Goal: Information Seeking & Learning: Learn about a topic

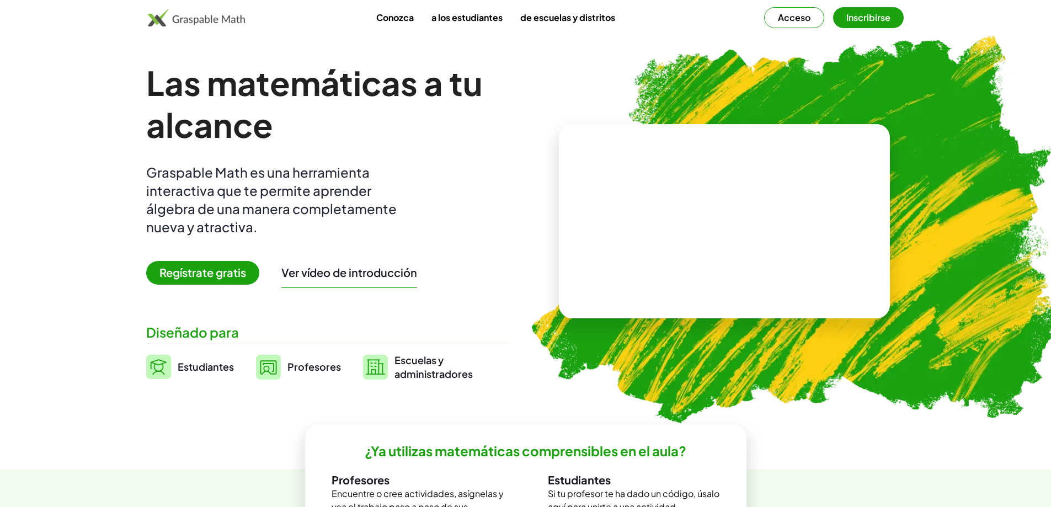
click at [174, 12] on img at bounding box center [197, 18] width 98 height 18
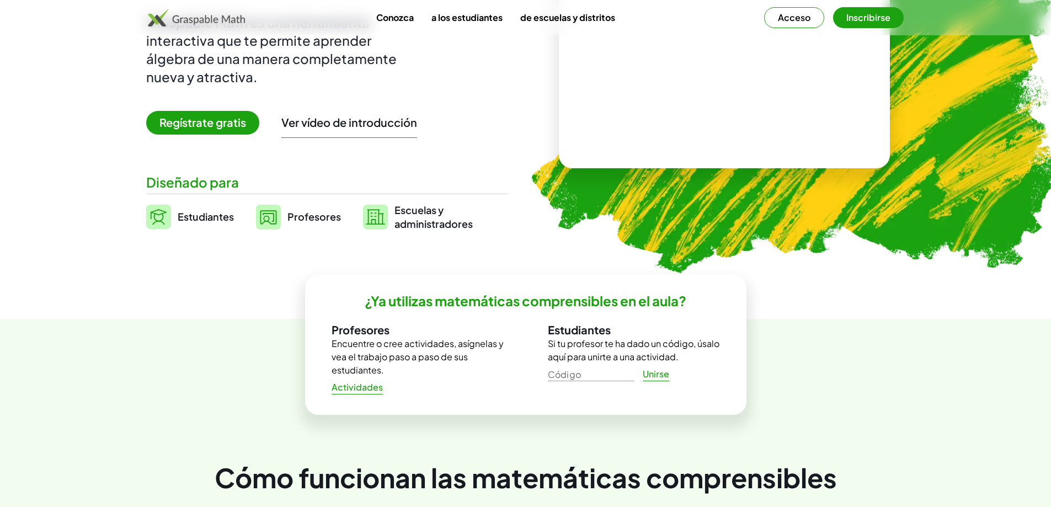
scroll to position [166, 0]
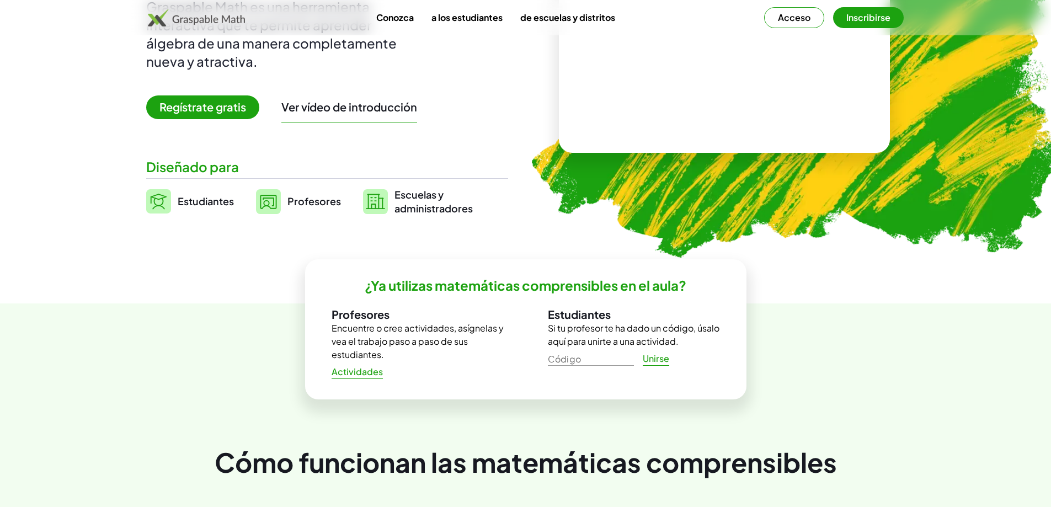
click at [580, 316] on font "Estudiantes" at bounding box center [579, 314] width 63 height 14
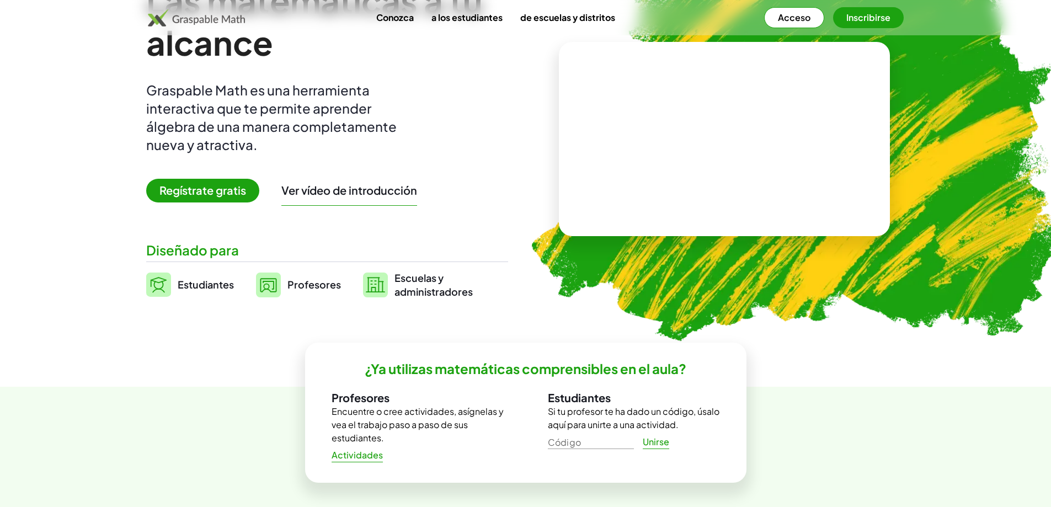
scroll to position [0, 0]
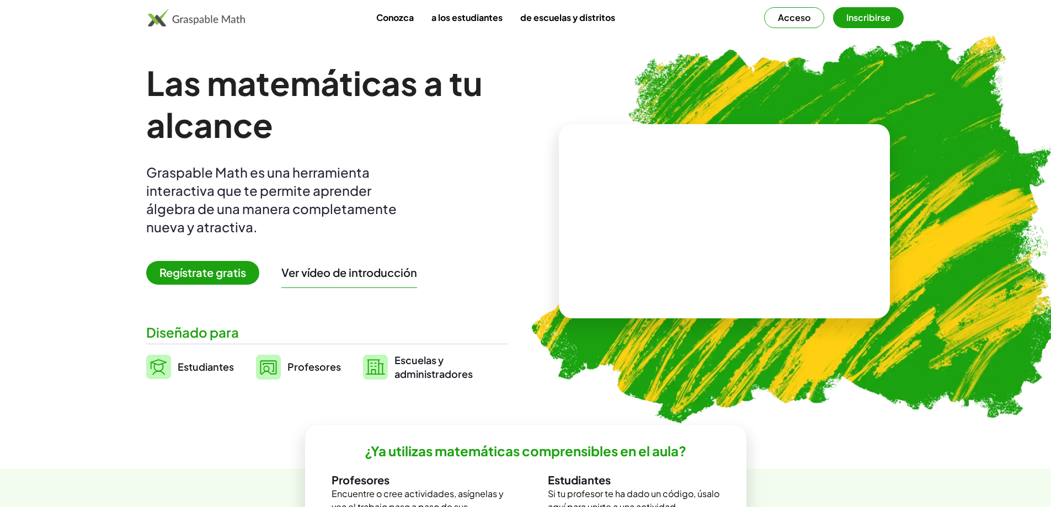
click at [813, 24] on button "Acceso" at bounding box center [794, 17] width 60 height 21
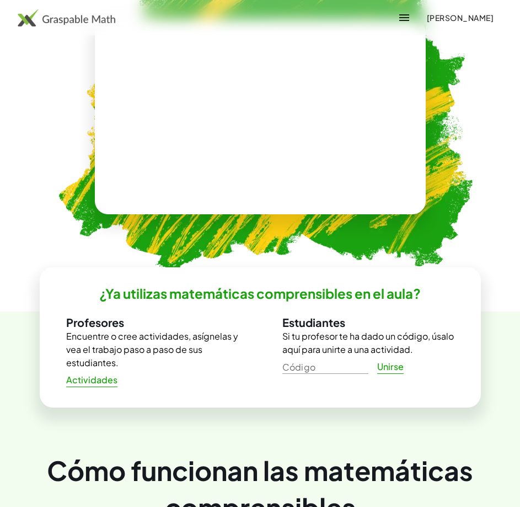
scroll to position [497, 0]
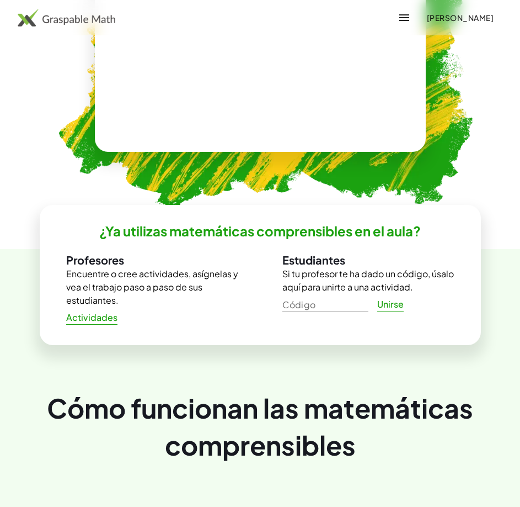
click at [199, 95] on video at bounding box center [261, 54] width 166 height 83
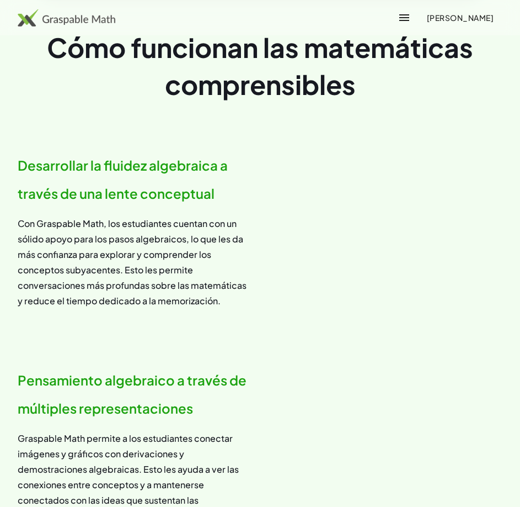
scroll to position [773, 0]
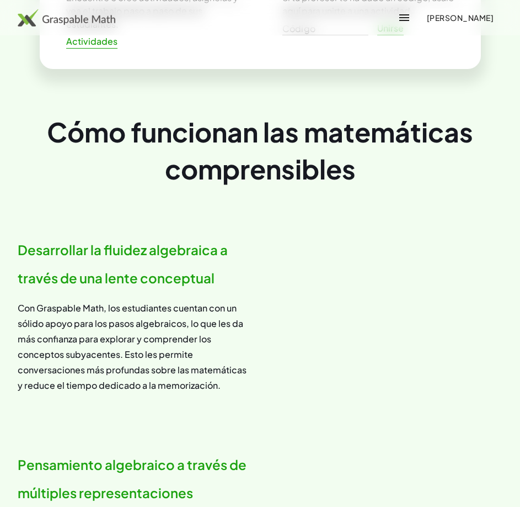
click at [391, 26] on button "button" at bounding box center [404, 17] width 26 height 26
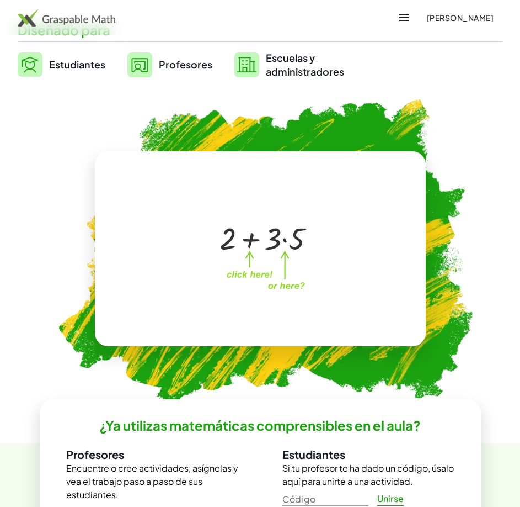
scroll to position [276, 0]
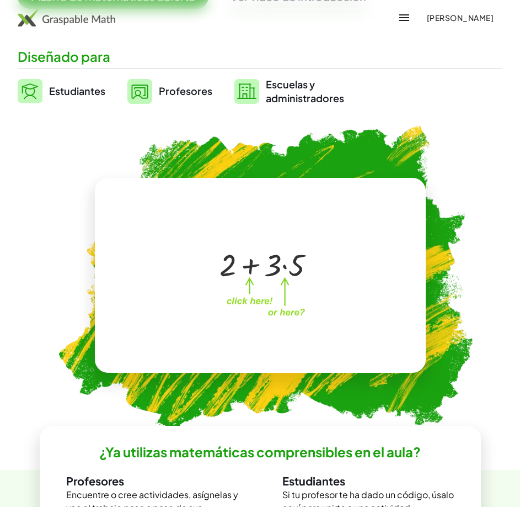
click at [88, 89] on font "Estudiantes" at bounding box center [77, 90] width 56 height 13
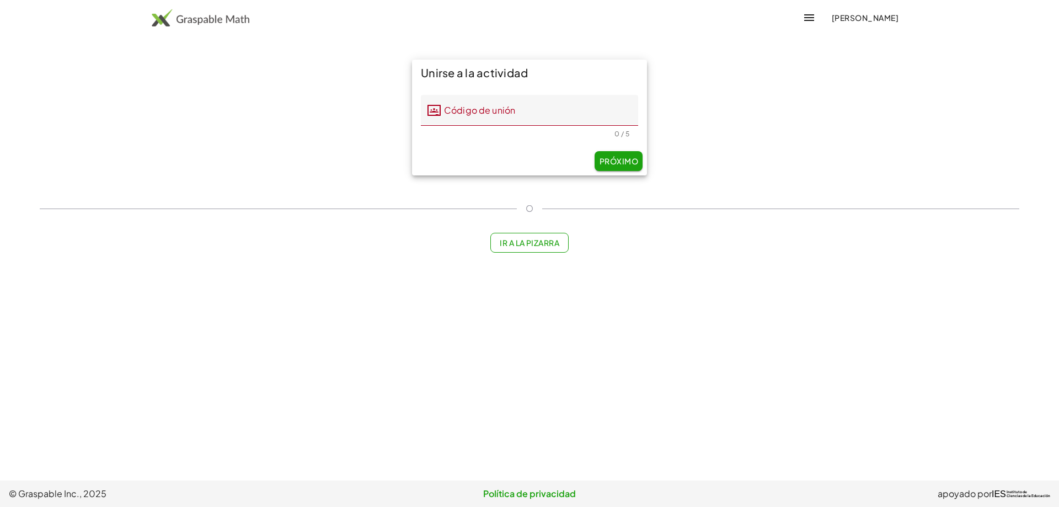
click at [546, 244] on font "Ir a la pizarra" at bounding box center [530, 243] width 60 height 10
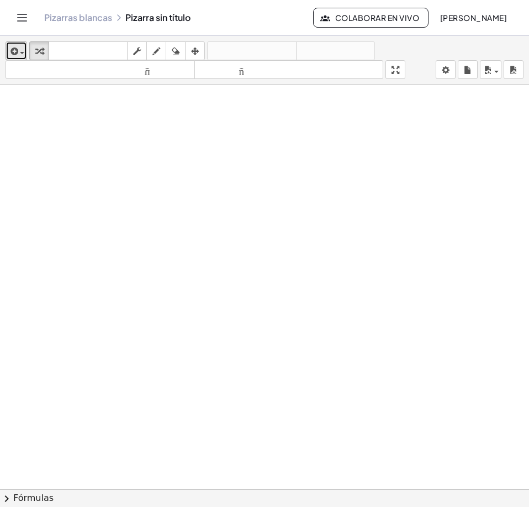
click at [18, 50] on span "button" at bounding box center [19, 53] width 2 height 8
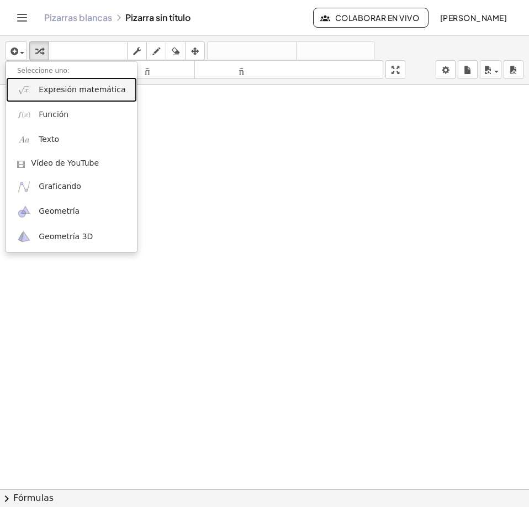
click at [70, 94] on font "Expresión matemática" at bounding box center [82, 89] width 87 height 9
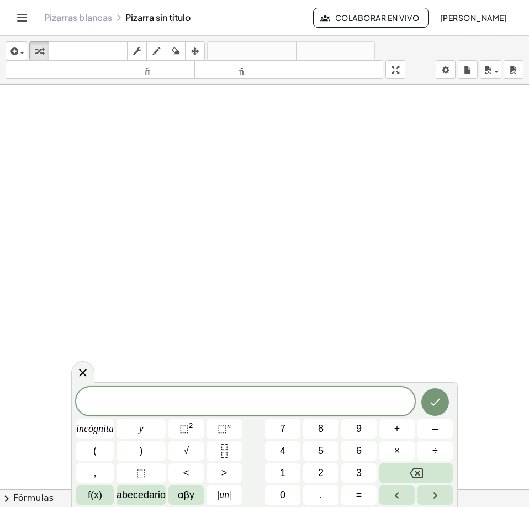
click at [23, 19] on icon "Cambiar navegación" at bounding box center [21, 17] width 13 height 13
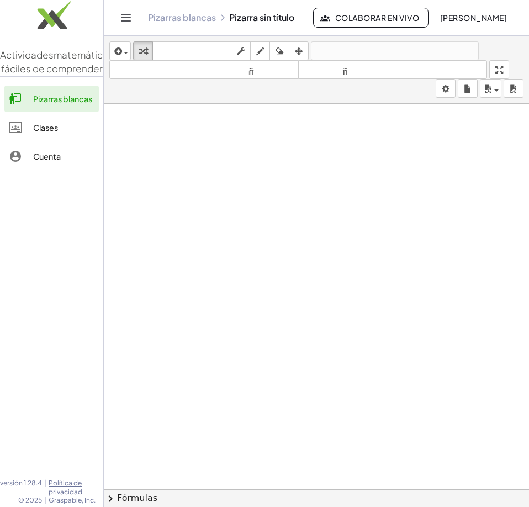
drag, startPoint x: 135, startPoint y: 126, endPoint x: 157, endPoint y: 134, distance: 24.1
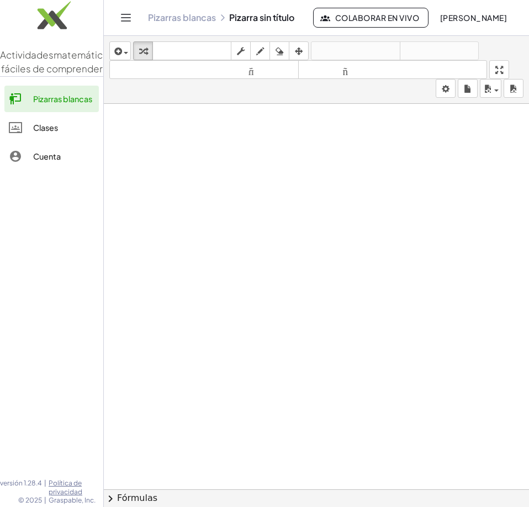
click at [63, 36] on img at bounding box center [51, 17] width 103 height 47
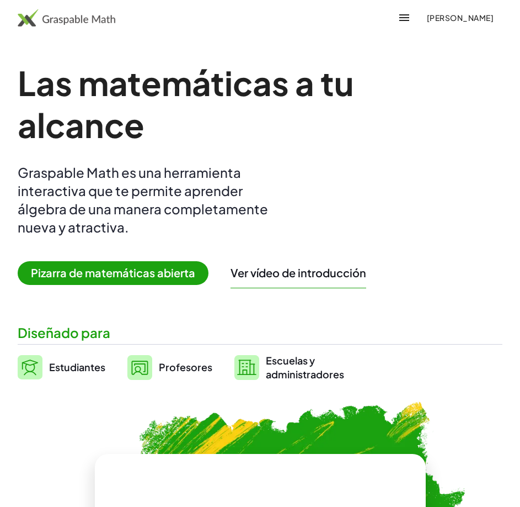
click at [129, 276] on font "Pizarra de matemáticas abierta" at bounding box center [113, 272] width 164 height 14
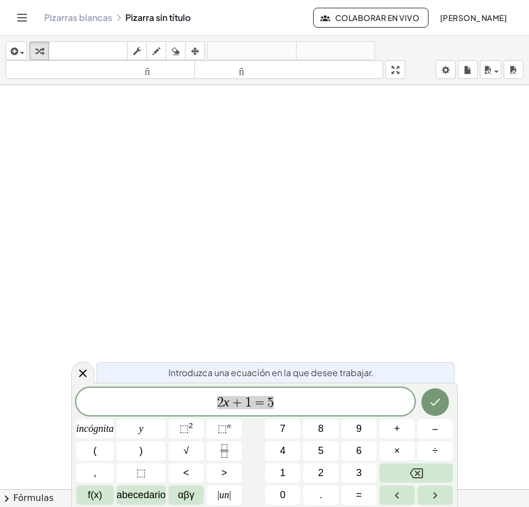
click at [428, 406] on icon "Hecho" at bounding box center [434, 401] width 13 height 13
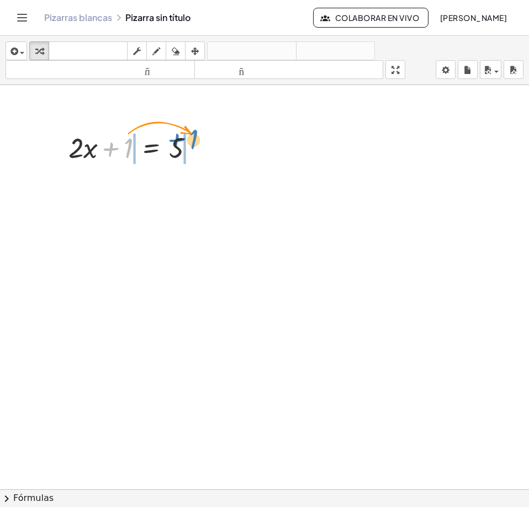
drag, startPoint x: 130, startPoint y: 144, endPoint x: 196, endPoint y: 136, distance: 66.2
click at [196, 136] on div at bounding box center [136, 147] width 146 height 38
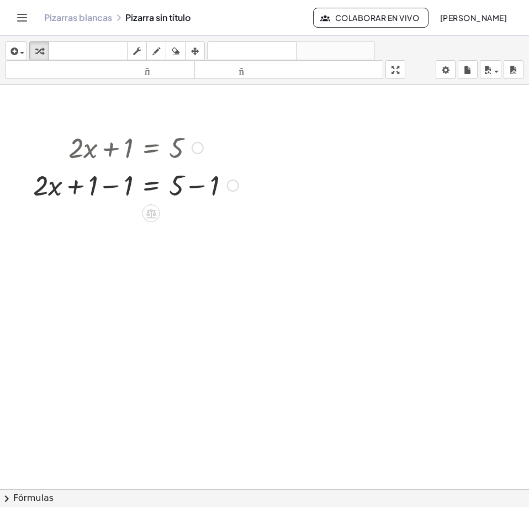
click at [112, 189] on div at bounding box center [136, 185] width 216 height 38
click at [196, 225] on div at bounding box center [136, 222] width 216 height 38
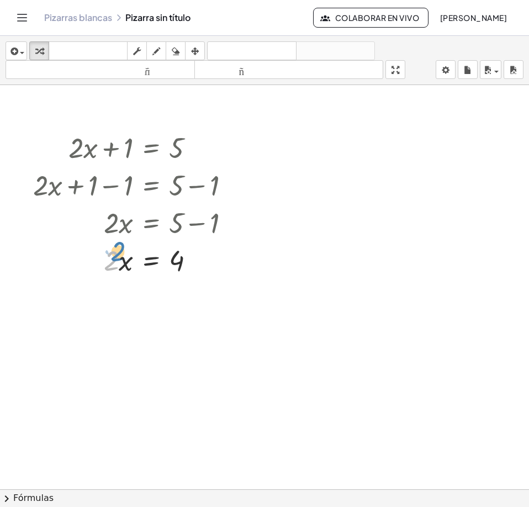
drag, startPoint x: 117, startPoint y: 260, endPoint x: 121, endPoint y: 256, distance: 5.9
click at [121, 256] on div at bounding box center [136, 260] width 216 height 38
click at [126, 264] on div at bounding box center [136, 260] width 216 height 38
click at [127, 264] on div at bounding box center [136, 260] width 216 height 38
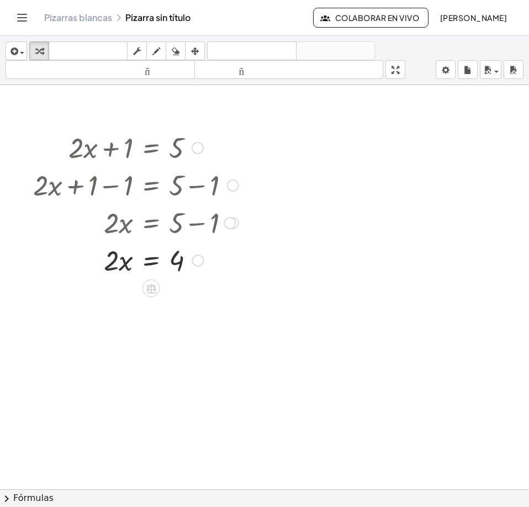
click at [118, 258] on div at bounding box center [136, 260] width 216 height 38
click at [110, 260] on div at bounding box center [136, 260] width 216 height 38
drag, startPoint x: 110, startPoint y: 260, endPoint x: 169, endPoint y: 255, distance: 58.7
click at [169, 255] on div at bounding box center [136, 260] width 216 height 38
click at [235, 50] on font "deshacer" at bounding box center [252, 51] width 84 height 10
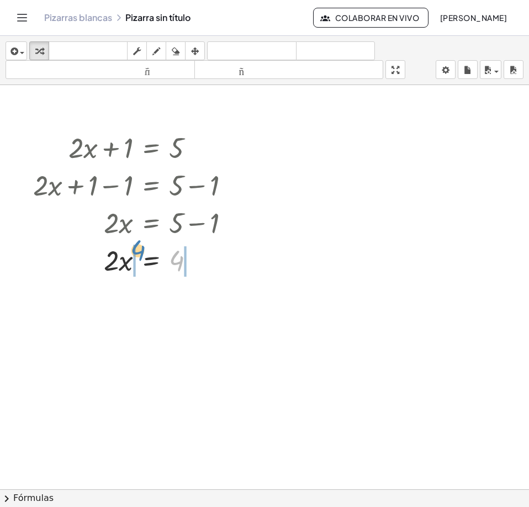
drag, startPoint x: 178, startPoint y: 262, endPoint x: 139, endPoint y: 252, distance: 40.4
click at [139, 252] on div at bounding box center [133, 260] width 209 height 38
click at [198, 299] on div at bounding box center [139, 297] width 222 height 38
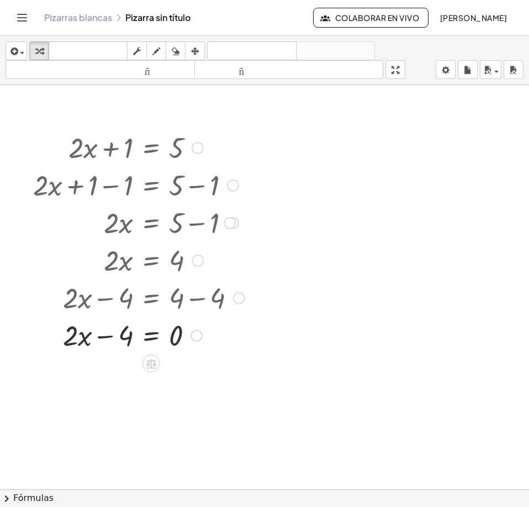
click at [108, 337] on div at bounding box center [139, 335] width 222 height 38
drag, startPoint x: 99, startPoint y: 336, endPoint x: 161, endPoint y: 335, distance: 61.8
click at [161, 335] on div at bounding box center [139, 335] width 222 height 38
click at [105, 372] on div at bounding box center [133, 372] width 233 height 38
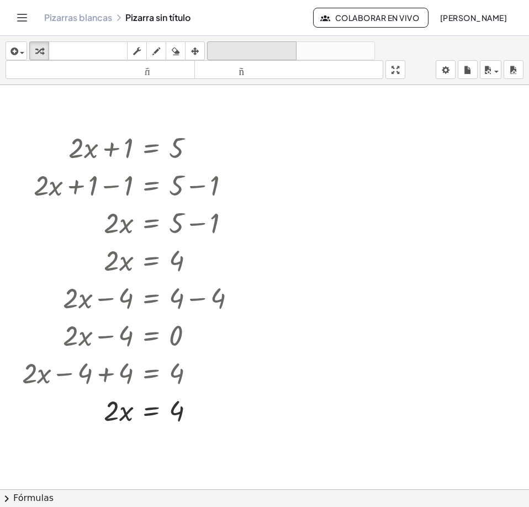
click at [225, 54] on font "deshacer" at bounding box center [252, 51] width 84 height 10
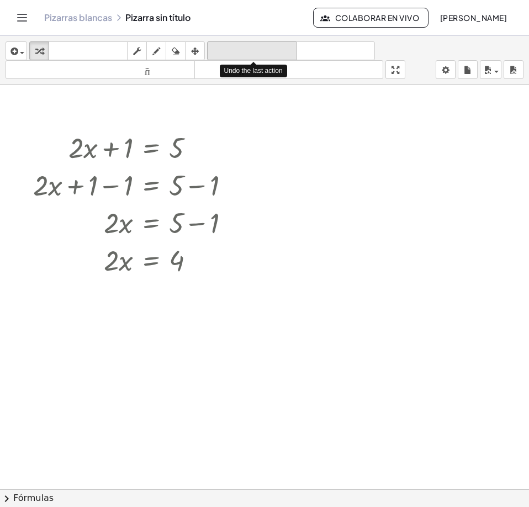
click at [225, 54] on font "deshacer" at bounding box center [252, 51] width 84 height 10
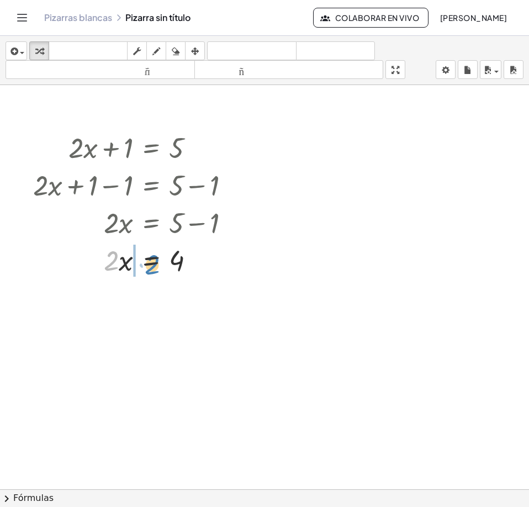
drag, startPoint x: 114, startPoint y: 261, endPoint x: 122, endPoint y: 265, distance: 9.4
click at [123, 265] on div at bounding box center [136, 260] width 216 height 38
drag, startPoint x: 178, startPoint y: 261, endPoint x: 126, endPoint y: 263, distance: 51.9
click at [126, 263] on div at bounding box center [136, 260] width 216 height 38
click at [25, 17] on icon "Cambiar navegación" at bounding box center [21, 17] width 13 height 13
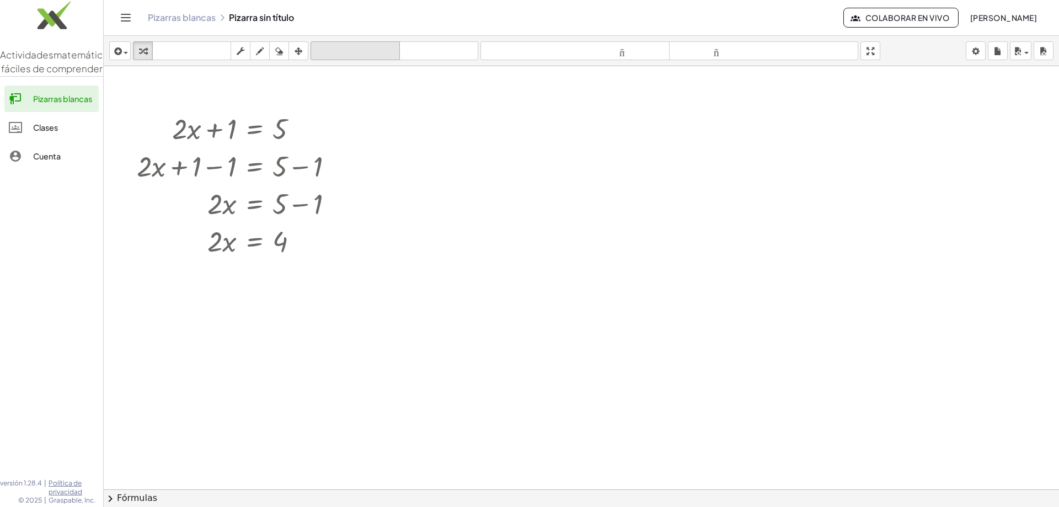
click at [367, 45] on icon "deshacer" at bounding box center [355, 51] width 84 height 13
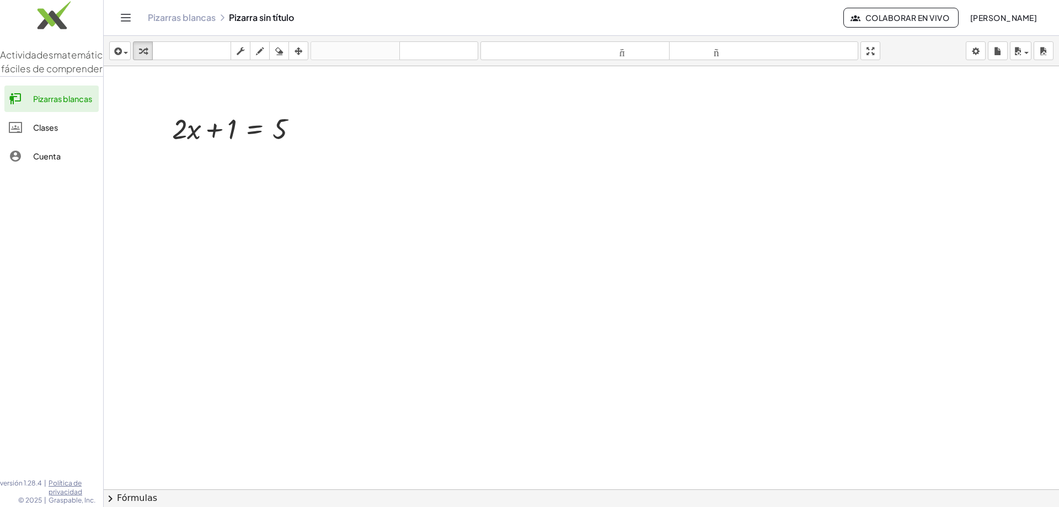
click at [45, 132] on font "Clases" at bounding box center [45, 128] width 25 height 10
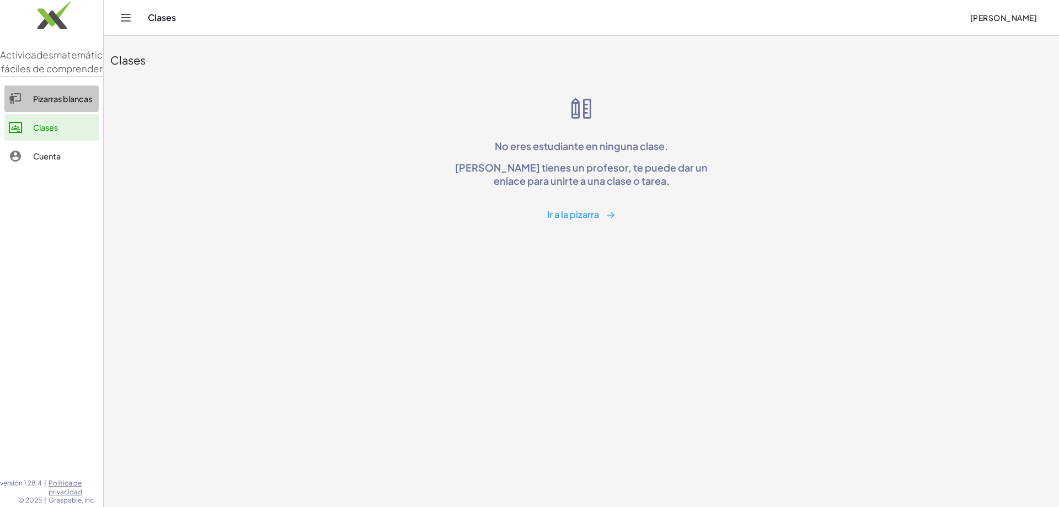
click at [66, 112] on link "Pizarras blancas" at bounding box center [51, 99] width 94 height 26
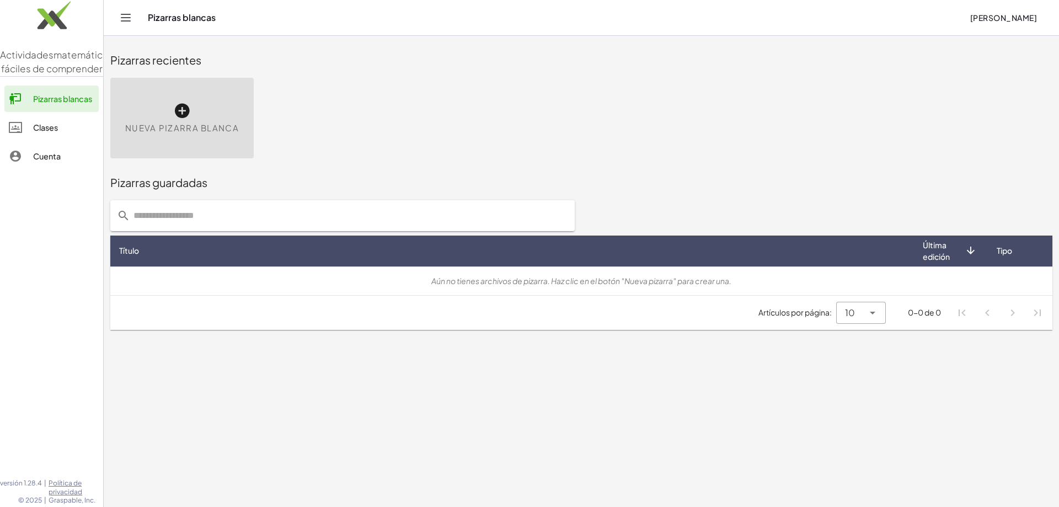
click at [149, 105] on div "Nueva pizarra blanca" at bounding box center [181, 118] width 143 height 81
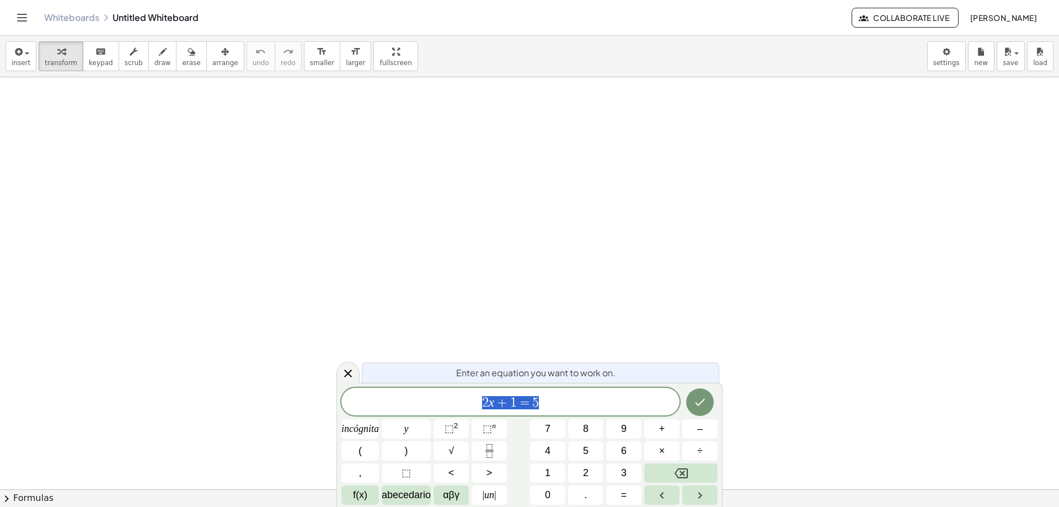
click at [182, 109] on div at bounding box center [529, 489] width 1059 height 824
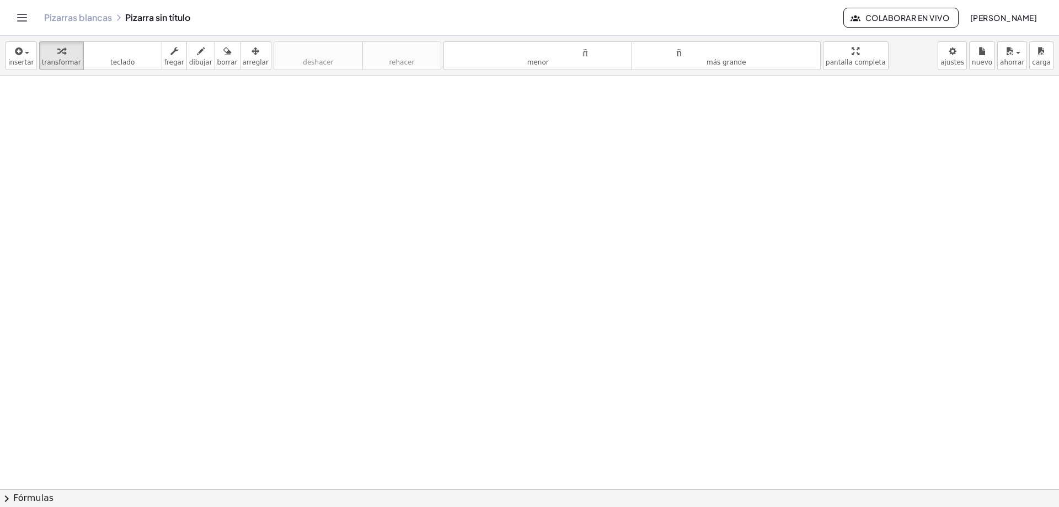
click at [441, 177] on div at bounding box center [529, 489] width 1059 height 827
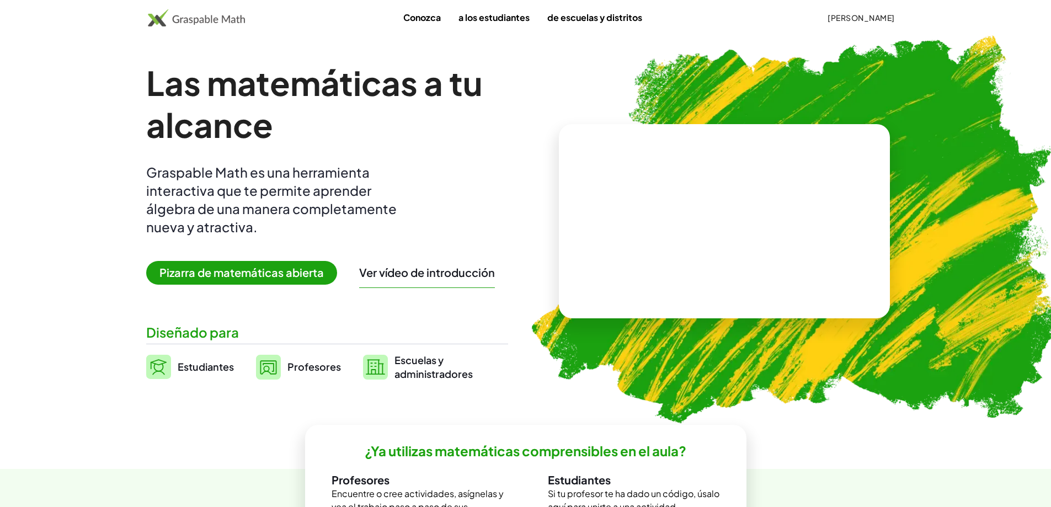
click at [669, 200] on video at bounding box center [725, 221] width 166 height 83
click at [691, 223] on div at bounding box center [726, 210] width 97 height 41
drag, startPoint x: 705, startPoint y: 210, endPoint x: 719, endPoint y: 211, distance: 13.8
click at [712, 211] on div at bounding box center [726, 210] width 97 height 41
click at [716, 212] on div at bounding box center [726, 210] width 97 height 41
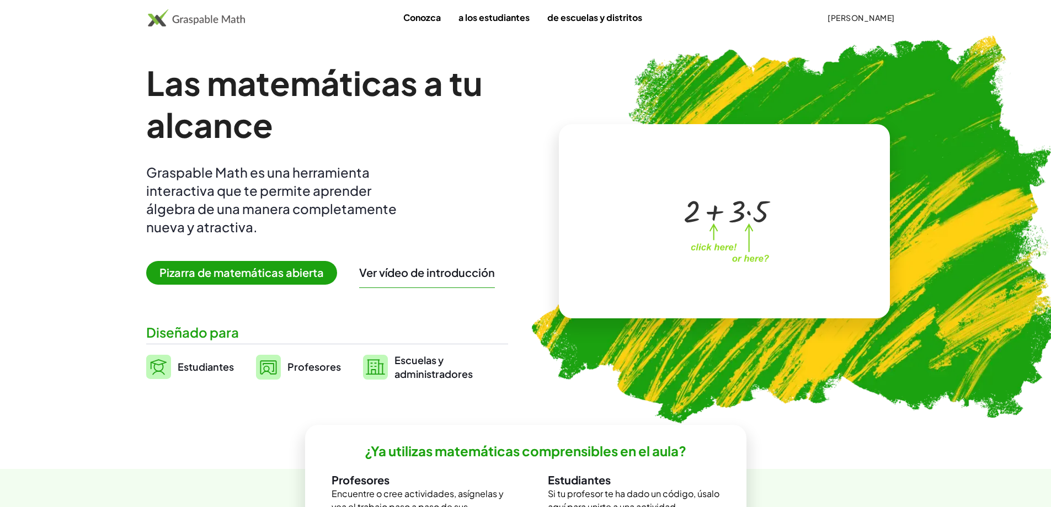
click at [750, 212] on div at bounding box center [726, 210] width 97 height 41
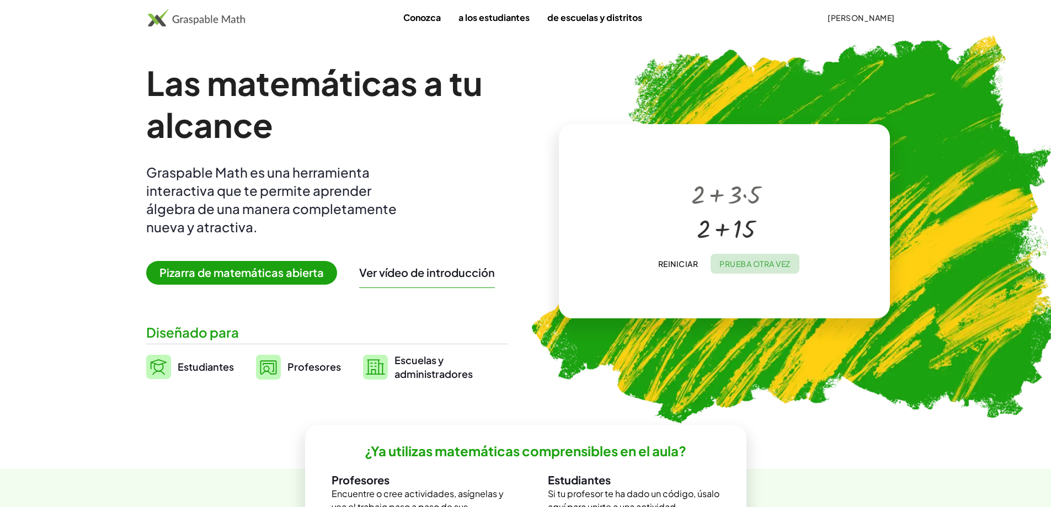
click at [733, 263] on font "Prueba otra vez" at bounding box center [755, 264] width 71 height 10
drag, startPoint x: 672, startPoint y: 207, endPoint x: 713, endPoint y: 211, distance: 41.6
click at [713, 211] on div at bounding box center [726, 210] width 116 height 45
click at [740, 259] on font "Prueba otra vez" at bounding box center [755, 264] width 71 height 10
drag, startPoint x: 730, startPoint y: 201, endPoint x: 738, endPoint y: 241, distance: 40.0
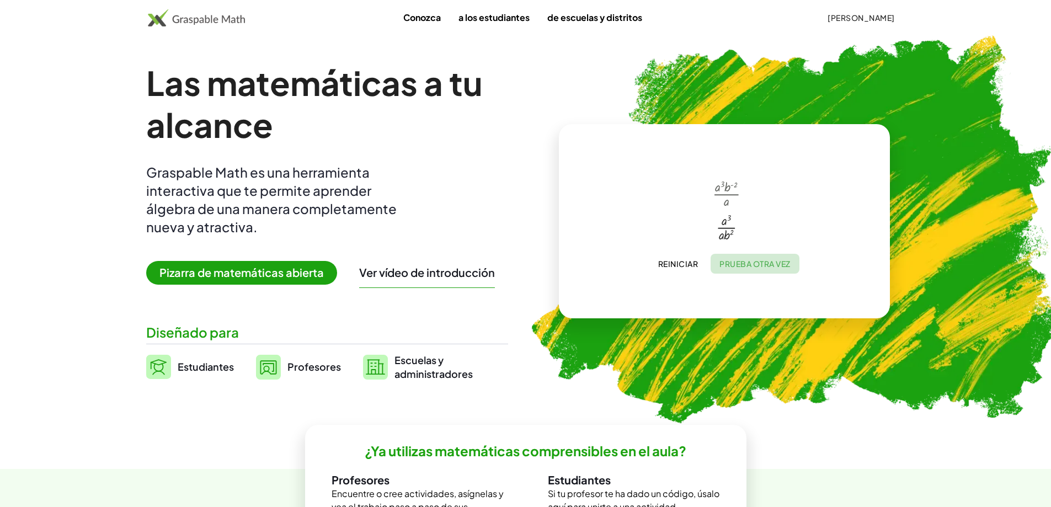
click at [754, 262] on font "Prueba otra vez" at bounding box center [755, 264] width 71 height 10
drag, startPoint x: 715, startPoint y: 210, endPoint x: 710, endPoint y: 216, distance: 7.8
click at [710, 216] on div at bounding box center [726, 210] width 97 height 41
click at [749, 215] on div at bounding box center [726, 210] width 97 height 41
drag, startPoint x: 701, startPoint y: 230, endPoint x: 714, endPoint y: 230, distance: 13.2
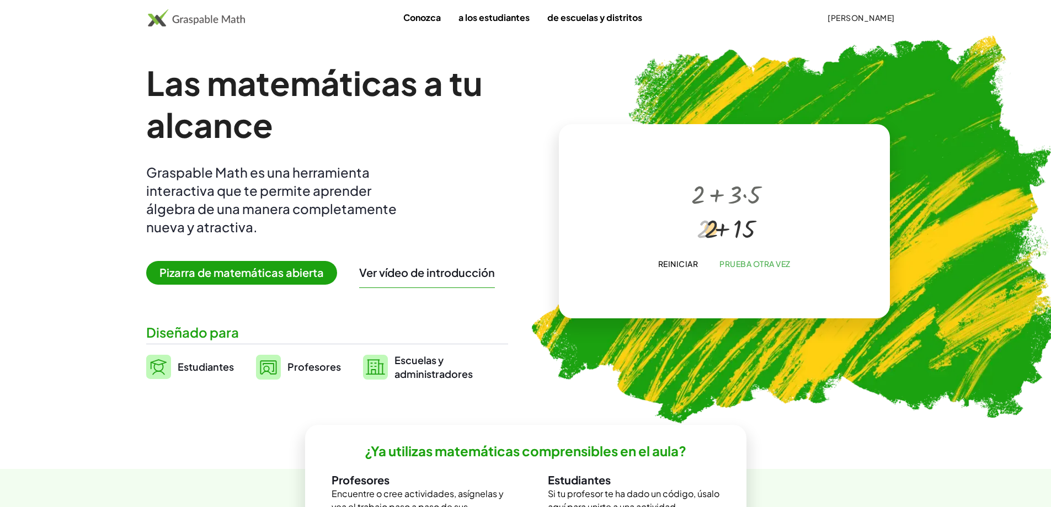
click at [714, 230] on div at bounding box center [726, 227] width 81 height 34
click at [721, 230] on div at bounding box center [726, 227] width 81 height 34
click at [683, 263] on font "Reiniciar" at bounding box center [678, 264] width 40 height 10
click at [713, 211] on div at bounding box center [726, 210] width 97 height 41
drag, startPoint x: 712, startPoint y: 214, endPoint x: 712, endPoint y: 220, distance: 6.1
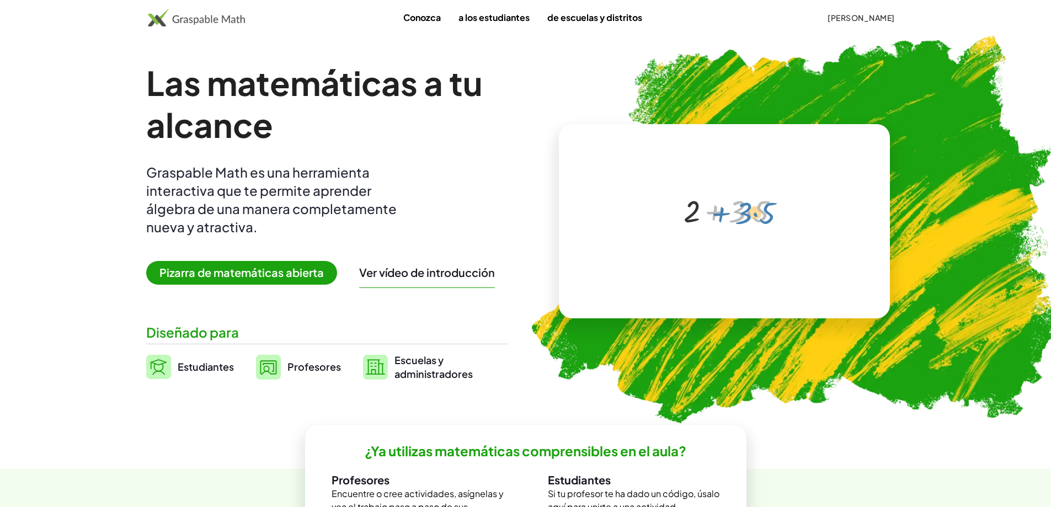
click at [715, 219] on div at bounding box center [726, 210] width 97 height 41
drag, startPoint x: 713, startPoint y: 210, endPoint x: 699, endPoint y: 189, distance: 25.0
click at [699, 189] on div "+ · 3 · 5 + 2 + · 3 · 5" at bounding box center [722, 210] width 111 height 46
drag, startPoint x: 738, startPoint y: 203, endPoint x: 741, endPoint y: 211, distance: 9.4
click at [741, 211] on div at bounding box center [726, 210] width 97 height 41
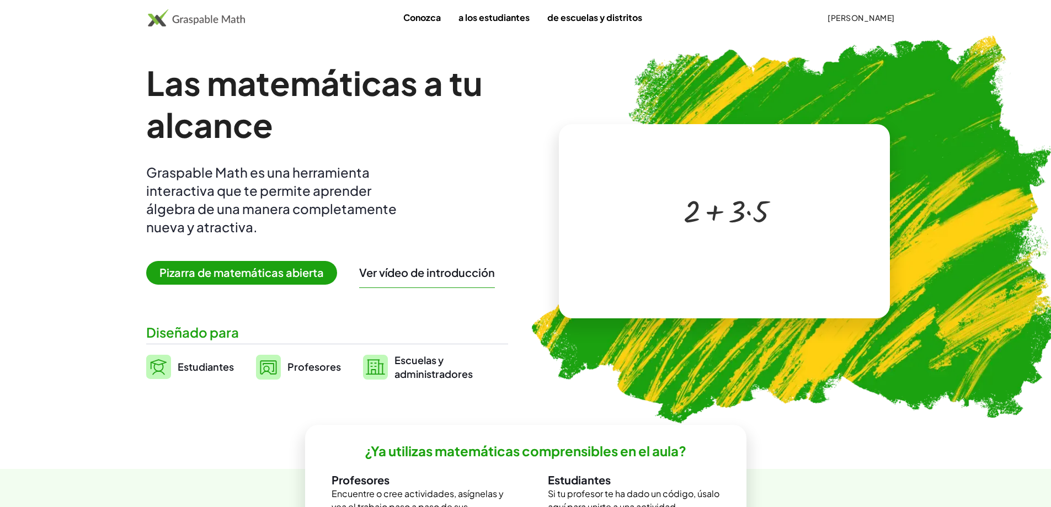
click at [751, 214] on div at bounding box center [726, 210] width 97 height 41
click at [725, 228] on div at bounding box center [726, 227] width 81 height 34
click at [729, 230] on div at bounding box center [727, 229] width 78 height 37
click at [719, 195] on div at bounding box center [727, 192] width 78 height 38
click at [737, 260] on font "Prueba otra vez" at bounding box center [755, 264] width 71 height 10
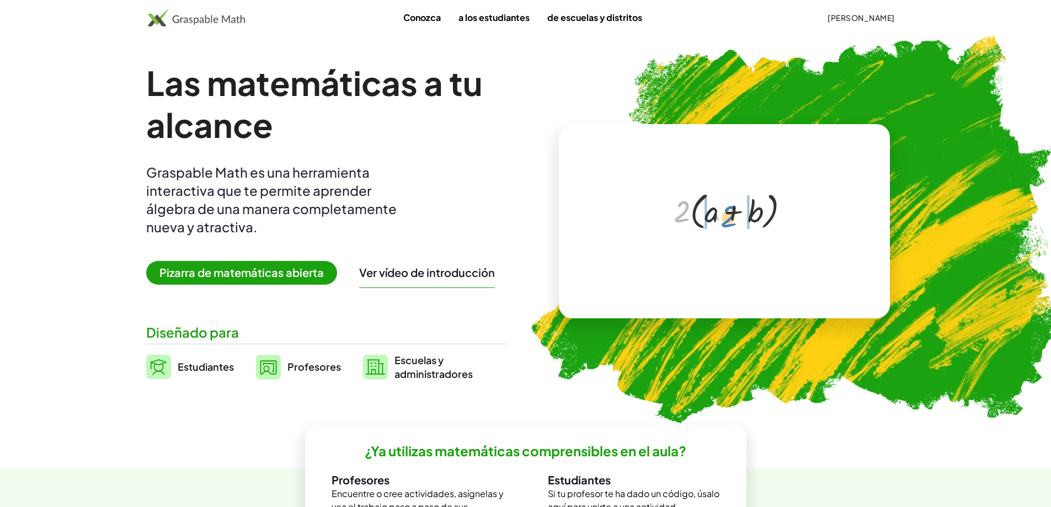
drag, startPoint x: 680, startPoint y: 210, endPoint x: 727, endPoint y: 215, distance: 47.2
click at [727, 215] on div at bounding box center [726, 210] width 116 height 45
click at [729, 226] on div at bounding box center [726, 228] width 91 height 33
drag, startPoint x: 713, startPoint y: 231, endPoint x: 761, endPoint y: 232, distance: 48.0
drag, startPoint x: 700, startPoint y: 234, endPoint x: 758, endPoint y: 224, distance: 58.8
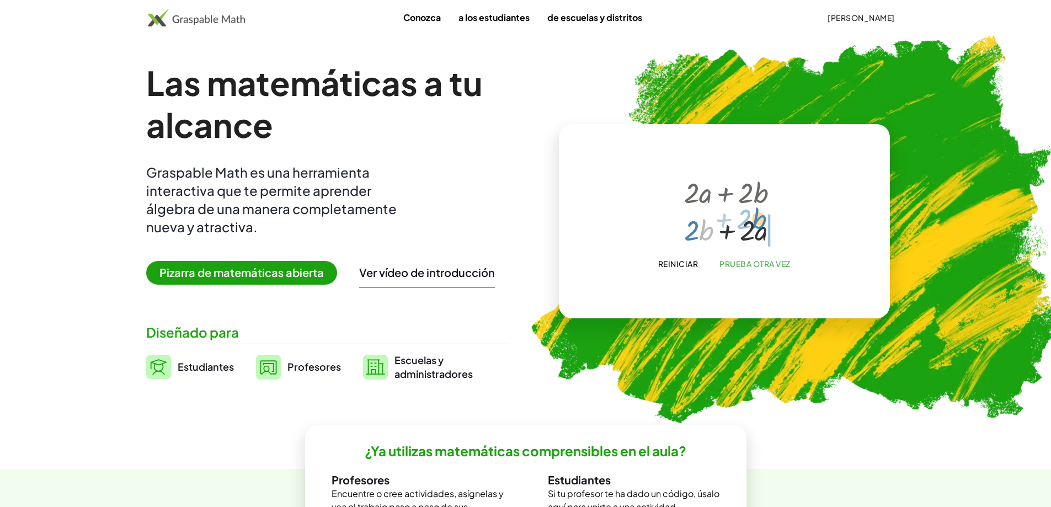
click at [758, 224] on div at bounding box center [726, 229] width 95 height 38
click at [750, 267] on font "Prueba otra vez" at bounding box center [755, 264] width 71 height 10
drag, startPoint x: 728, startPoint y: 205, endPoint x: 731, endPoint y: 199, distance: 7.0
click at [731, 199] on div at bounding box center [726, 210] width 65 height 60
drag, startPoint x: 731, startPoint y: 200, endPoint x: 740, endPoint y: 238, distance: 39.7
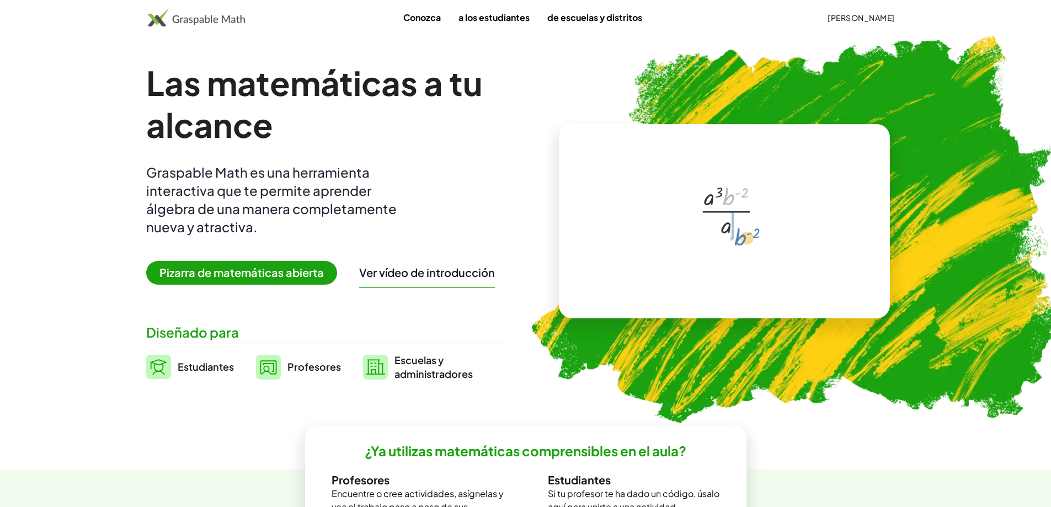
click at [740, 239] on div at bounding box center [726, 210] width 65 height 60
click at [726, 228] on div at bounding box center [726, 227] width 39 height 34
click at [731, 216] on div at bounding box center [726, 227] width 39 height 34
click at [729, 220] on div at bounding box center [726, 227] width 39 height 34
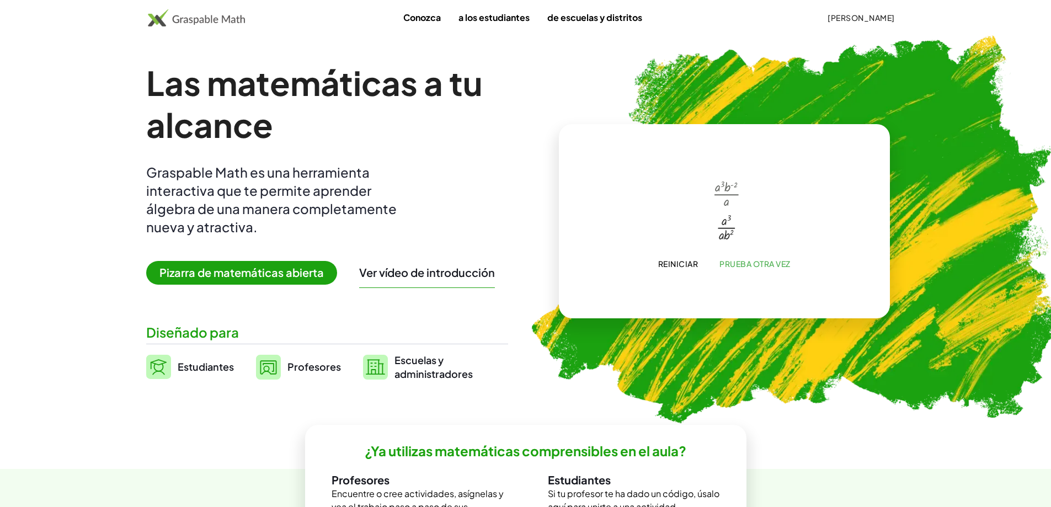
drag, startPoint x: 734, startPoint y: 235, endPoint x: 734, endPoint y: 225, distance: 10.5
click at [734, 235] on div at bounding box center [726, 227] width 39 height 34
drag, startPoint x: 730, startPoint y: 215, endPoint x: 735, endPoint y: 230, distance: 15.7
click at [735, 230] on div at bounding box center [726, 227] width 39 height 34
click at [740, 257] on button "Prueba otra vez" at bounding box center [755, 264] width 89 height 20
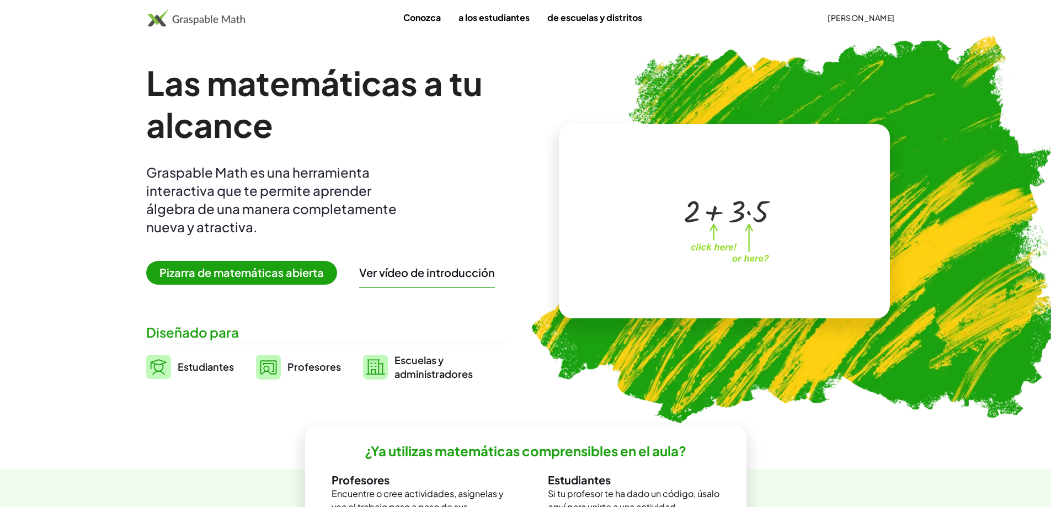
click at [460, 276] on font "Ver vídeo de introducción" at bounding box center [427, 272] width 136 height 14
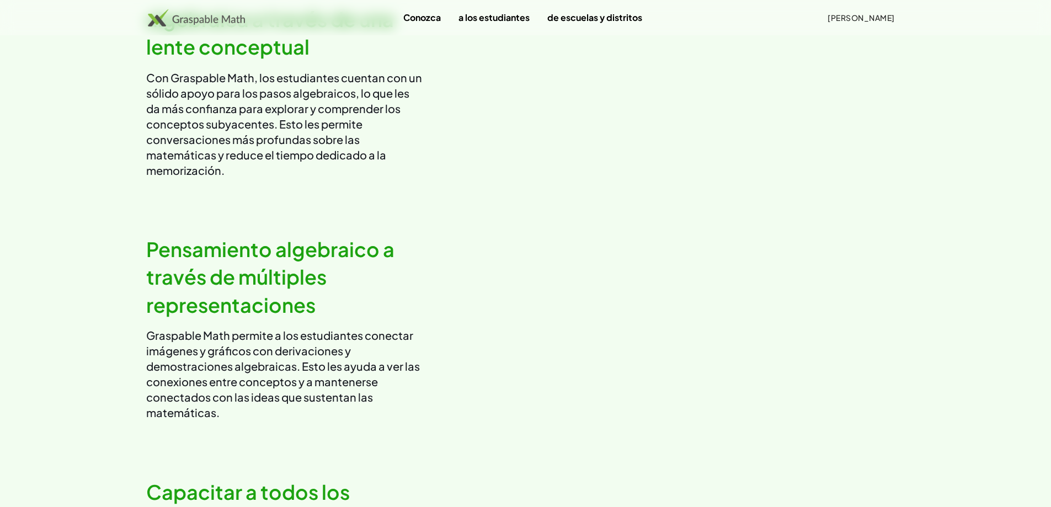
scroll to position [552, 0]
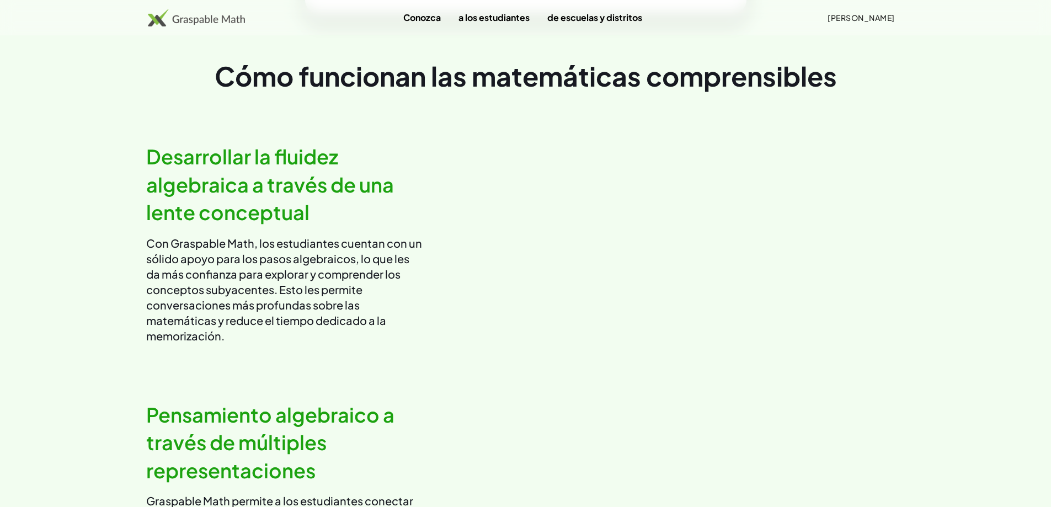
click at [701, 234] on video at bounding box center [720, 243] width 371 height 185
click at [708, 271] on video at bounding box center [720, 243] width 371 height 185
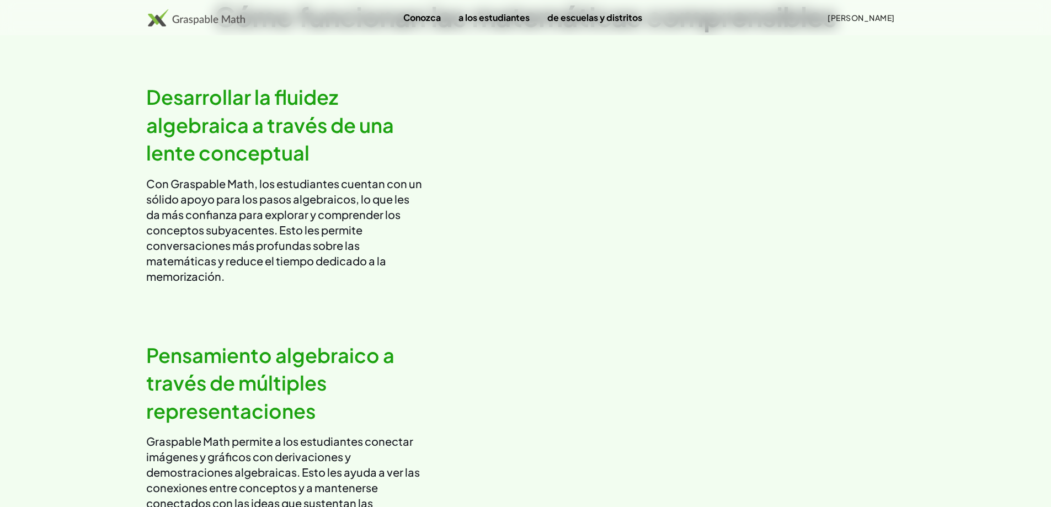
scroll to position [607, 0]
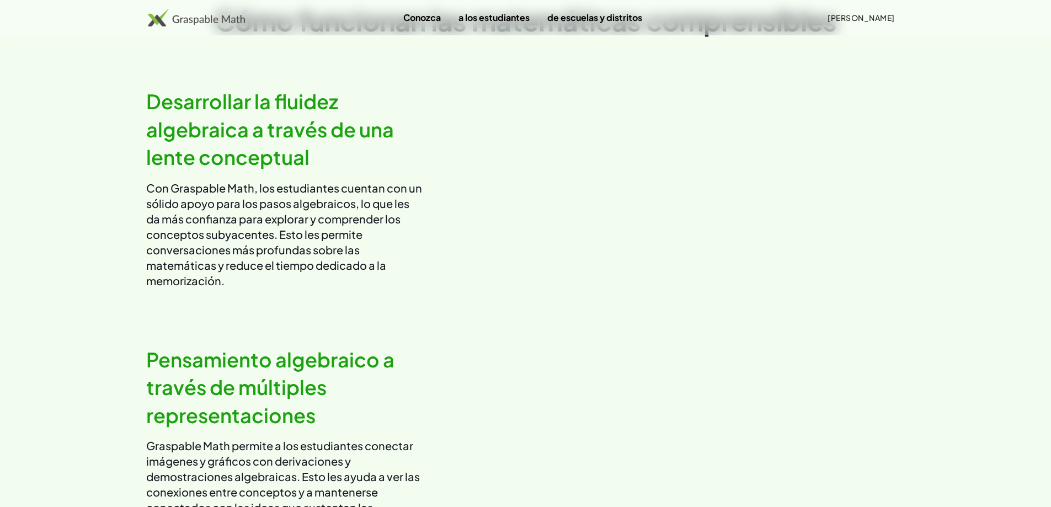
click at [775, 242] on video at bounding box center [720, 187] width 371 height 185
click at [773, 243] on video at bounding box center [720, 187] width 371 height 185
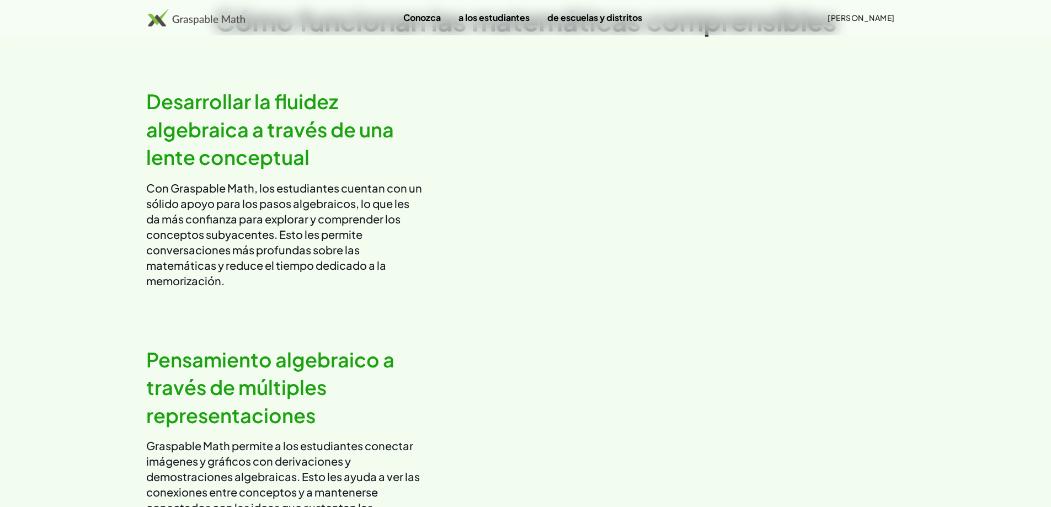
click at [773, 243] on video at bounding box center [720, 187] width 371 height 185
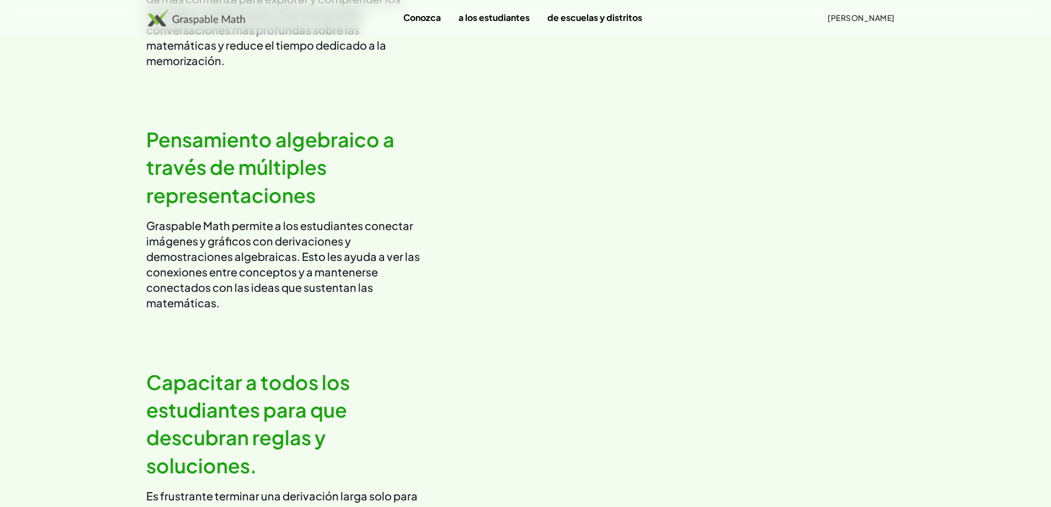
scroll to position [828, 0]
drag, startPoint x: 216, startPoint y: 132, endPoint x: 453, endPoint y: 79, distance: 242.5
click at [454, 125] on div "Desarrollar la fluidez algebraica a través de una lente conceptual Con Graspabl…" at bounding box center [525, 217] width 759 height 185
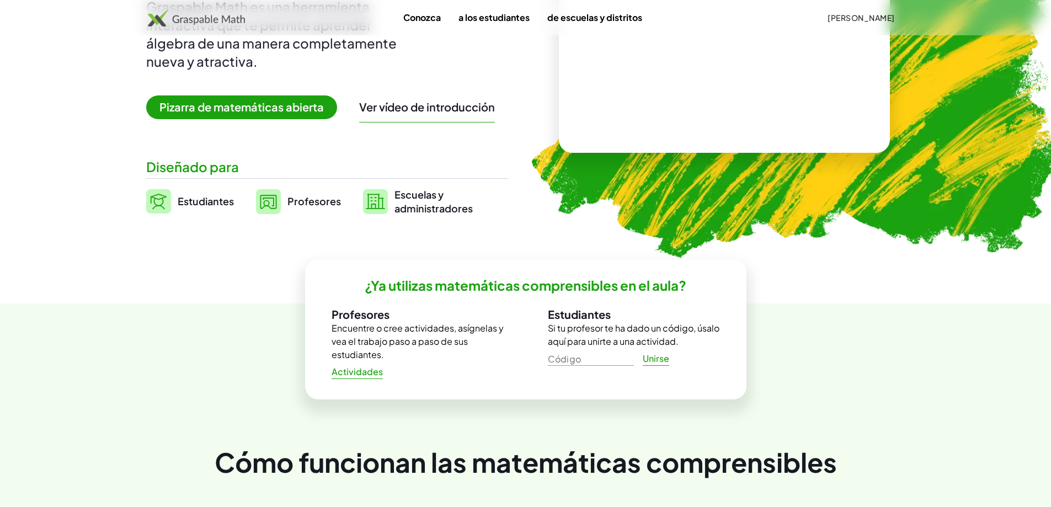
scroll to position [0, 0]
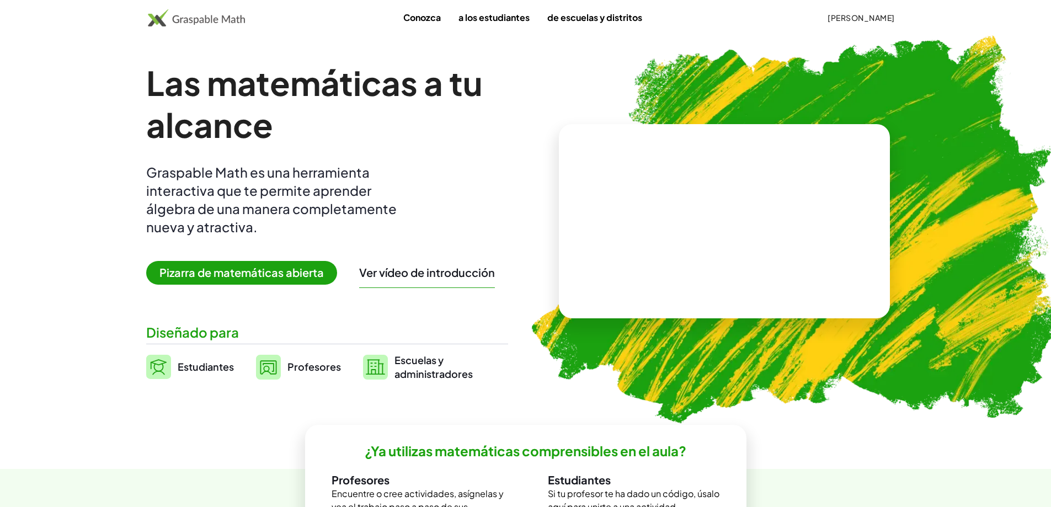
click at [766, 200] on video at bounding box center [725, 221] width 166 height 83
click at [752, 216] on div at bounding box center [726, 210] width 97 height 41
click at [727, 233] on div at bounding box center [726, 227] width 81 height 34
click at [709, 355] on img at bounding box center [789, 226] width 564 height 476
click at [739, 267] on font "Prueba otra vez" at bounding box center [755, 264] width 71 height 10
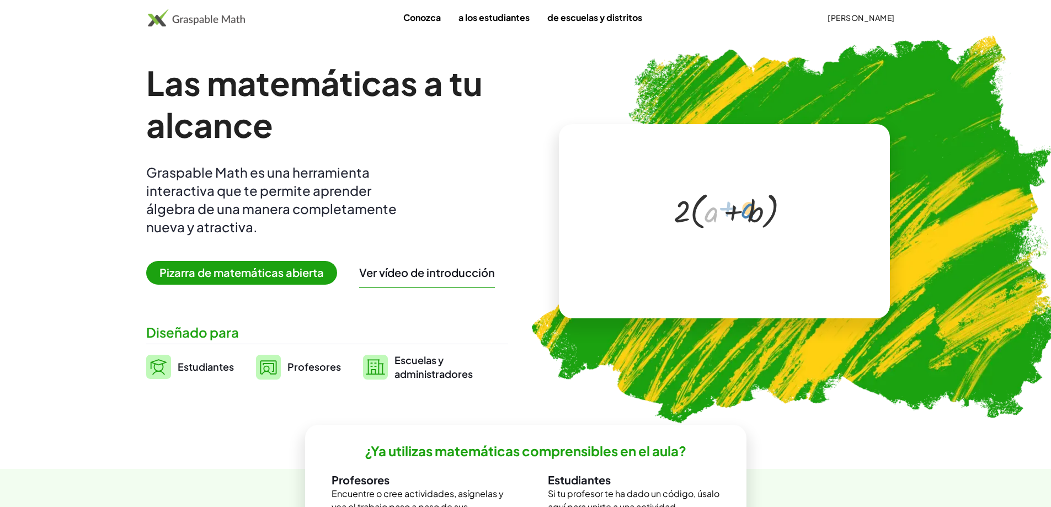
drag, startPoint x: 716, startPoint y: 222, endPoint x: 754, endPoint y: 219, distance: 38.2
click at [754, 219] on div at bounding box center [726, 210] width 116 height 45
drag, startPoint x: 681, startPoint y: 212, endPoint x: 719, endPoint y: 201, distance: 39.6
click at [719, 201] on div at bounding box center [726, 210] width 116 height 45
click at [727, 230] on div at bounding box center [726, 228] width 91 height 33
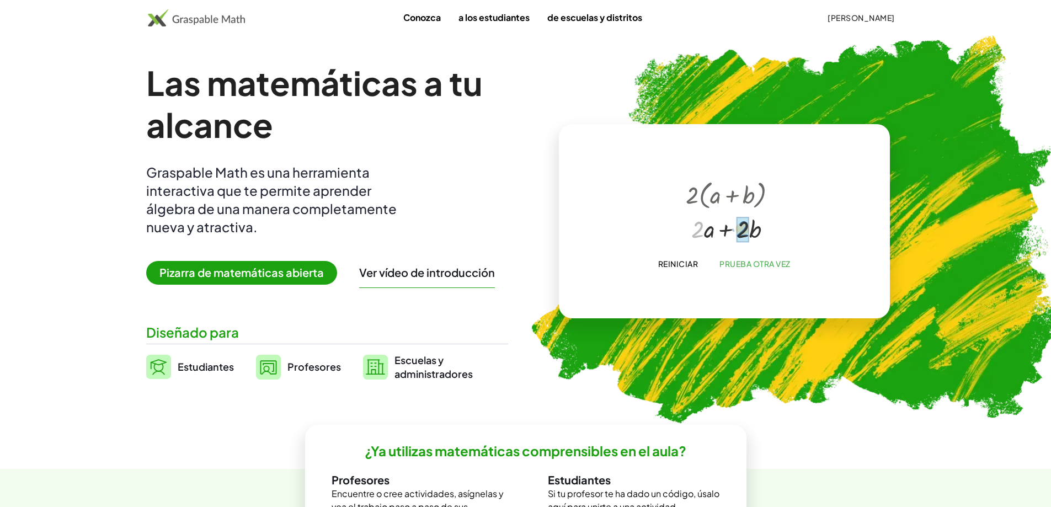
drag, startPoint x: 713, startPoint y: 224, endPoint x: 744, endPoint y: 228, distance: 31.1
click at [408, 17] on font "Conozca" at bounding box center [422, 18] width 38 height 12
click at [195, 363] on font "Estudiantes" at bounding box center [206, 366] width 56 height 13
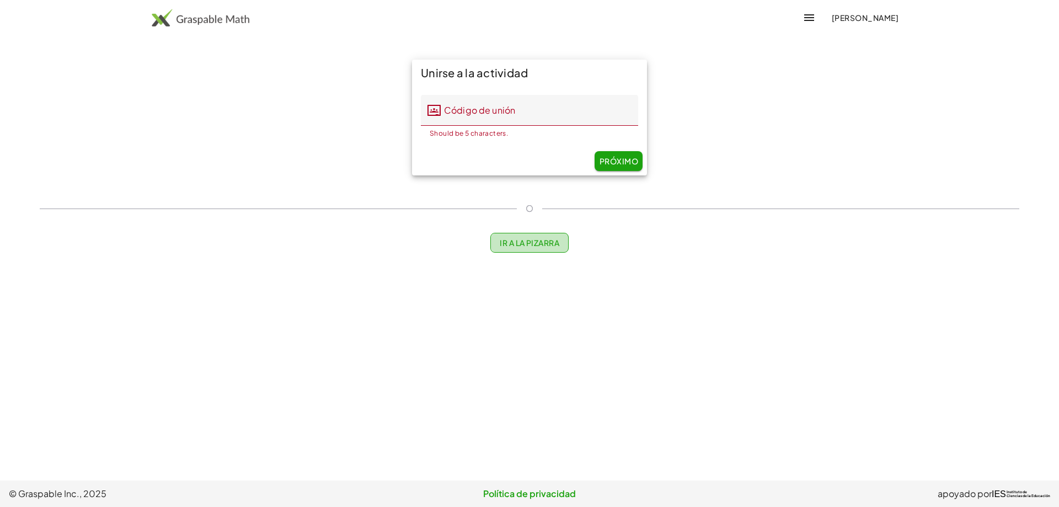
click at [500, 244] on font "Ir a la pizarra" at bounding box center [530, 243] width 60 height 10
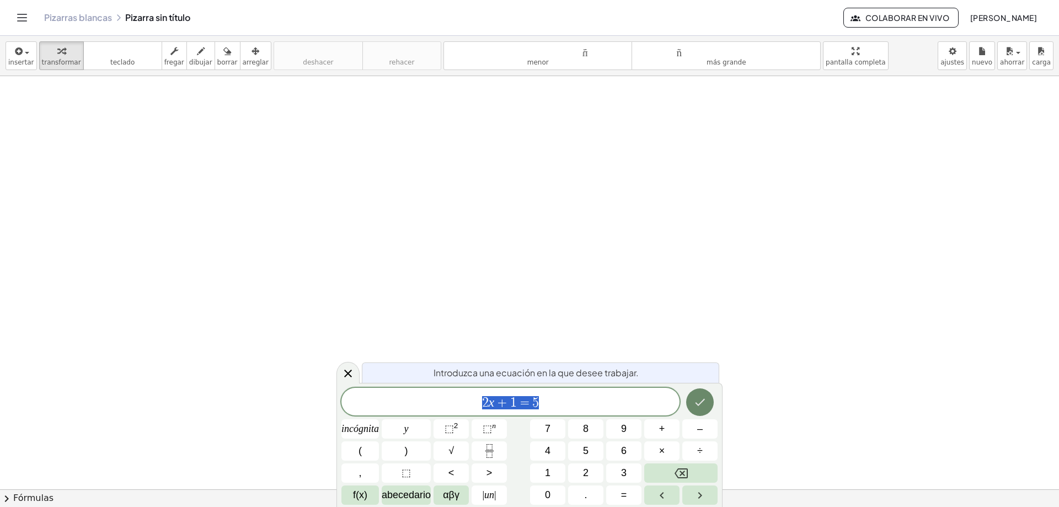
click at [705, 406] on icon "Hecho" at bounding box center [700, 402] width 13 height 13
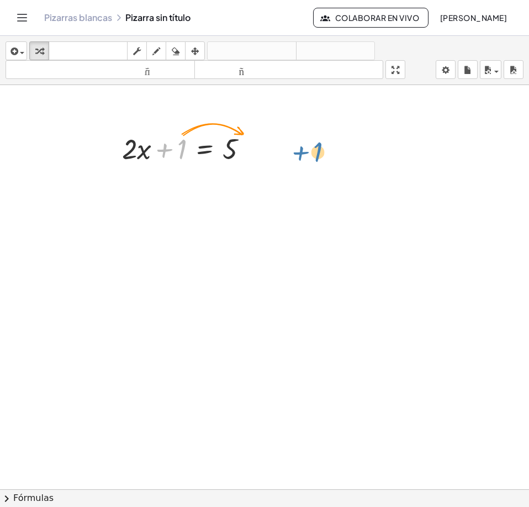
drag, startPoint x: 182, startPoint y: 148, endPoint x: 319, endPoint y: 150, distance: 136.9
drag, startPoint x: 183, startPoint y: 152, endPoint x: 271, endPoint y: 147, distance: 89.0
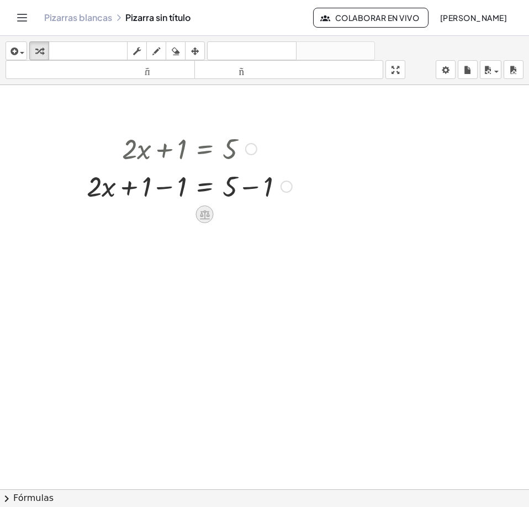
click at [203, 215] on icon at bounding box center [205, 214] width 10 height 9
click at [178, 217] on div "−" at bounding box center [183, 214] width 18 height 18
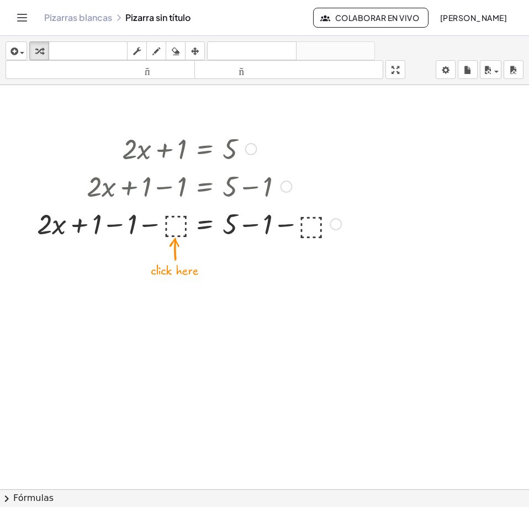
click at [177, 223] on div at bounding box center [188, 223] width 315 height 38
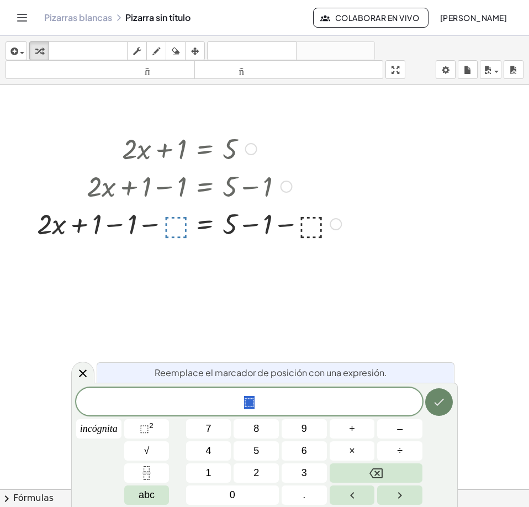
click at [436, 402] on icon "Hecho" at bounding box center [438, 401] width 13 height 13
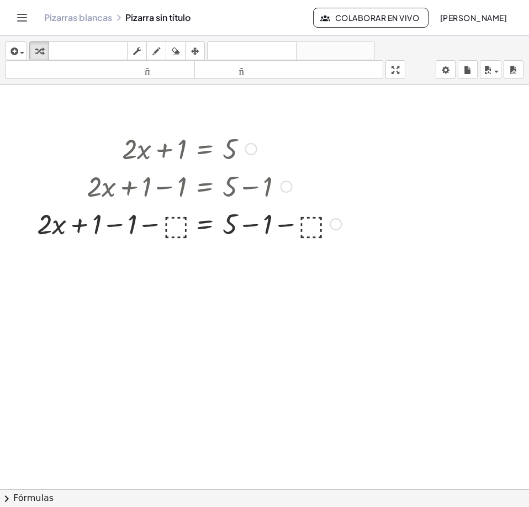
click at [175, 232] on div at bounding box center [188, 223] width 315 height 38
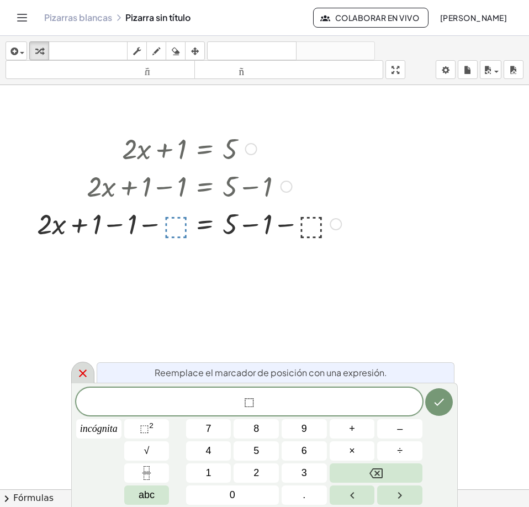
click at [89, 374] on icon at bounding box center [82, 372] width 13 height 13
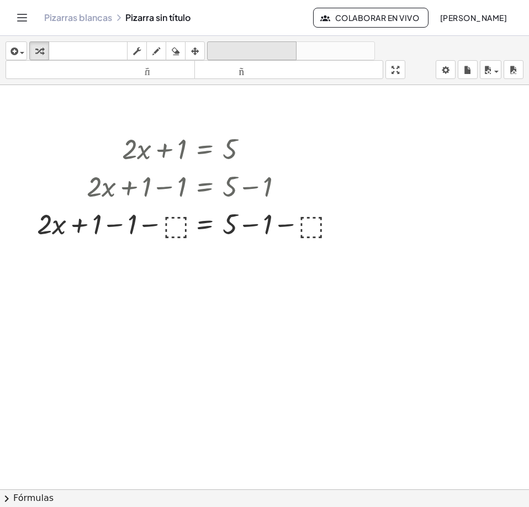
click at [222, 50] on font "deshacer" at bounding box center [252, 51] width 84 height 10
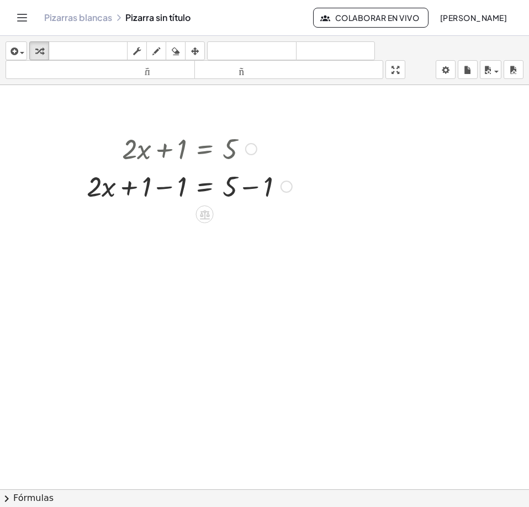
click at [246, 189] on div at bounding box center [189, 186] width 216 height 38
drag, startPoint x: 147, startPoint y: 224, endPoint x: 185, endPoint y: 222, distance: 38.1
drag, startPoint x: 164, startPoint y: 224, endPoint x: 264, endPoint y: 228, distance: 100.5
click at [264, 228] on div at bounding box center [189, 223] width 216 height 38
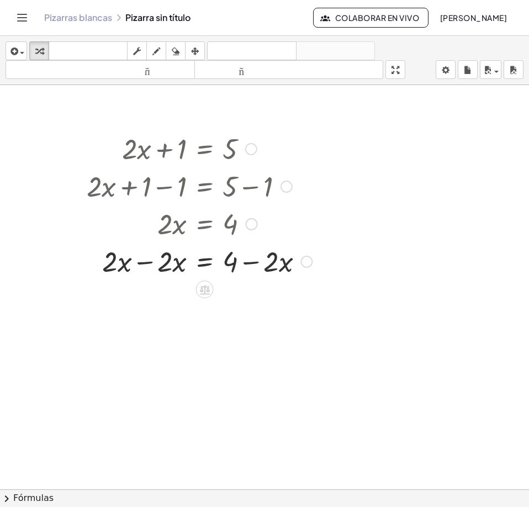
click at [250, 263] on div at bounding box center [199, 261] width 236 height 38
drag, startPoint x: 184, startPoint y: 265, endPoint x: 288, endPoint y: 263, distance: 104.3
click at [238, 45] on icon "deshacer" at bounding box center [252, 51] width 84 height 13
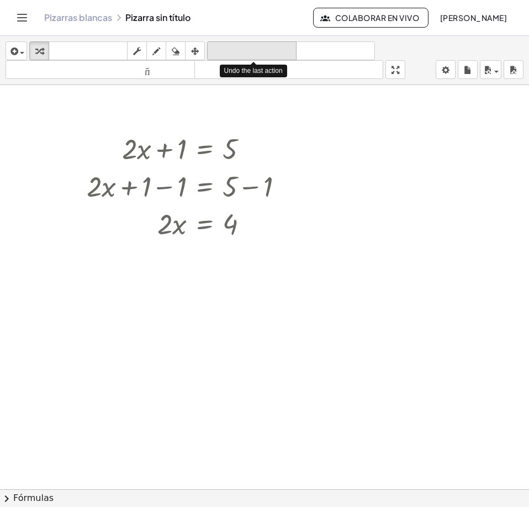
click at [238, 45] on icon "deshacer" at bounding box center [252, 51] width 84 height 13
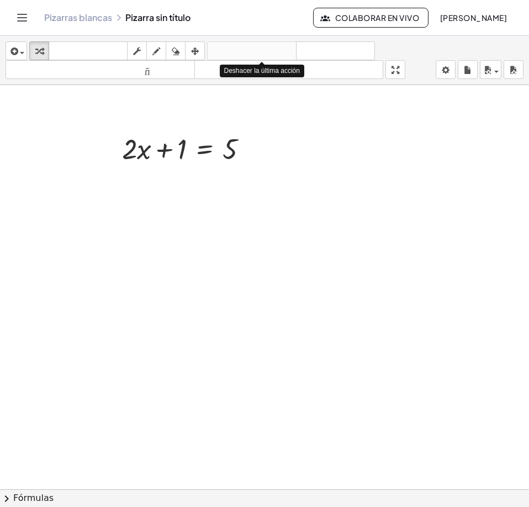
drag, startPoint x: 209, startPoint y: 313, endPoint x: 211, endPoint y: 278, distance: 35.4
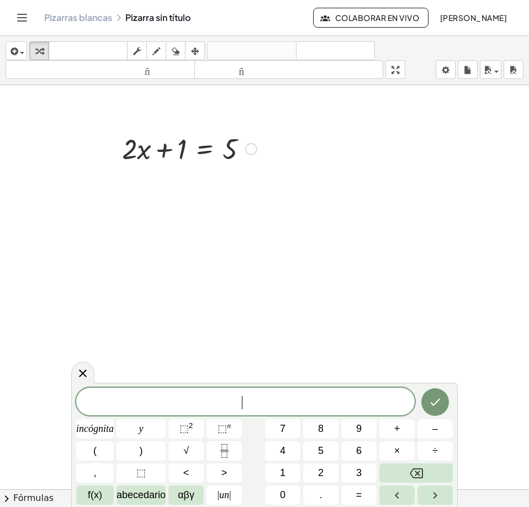
click at [193, 141] on div at bounding box center [189, 148] width 146 height 38
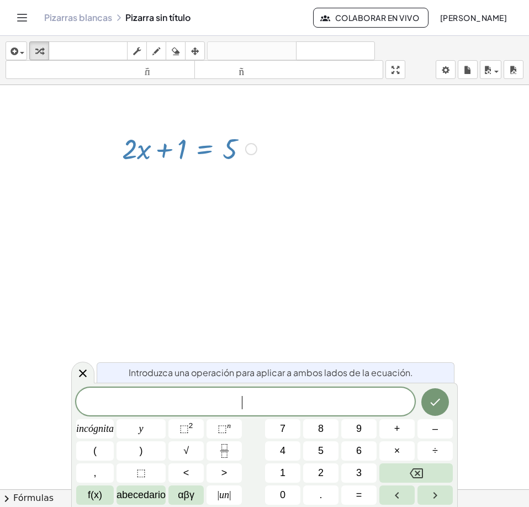
click at [175, 152] on div at bounding box center [189, 148] width 146 height 38
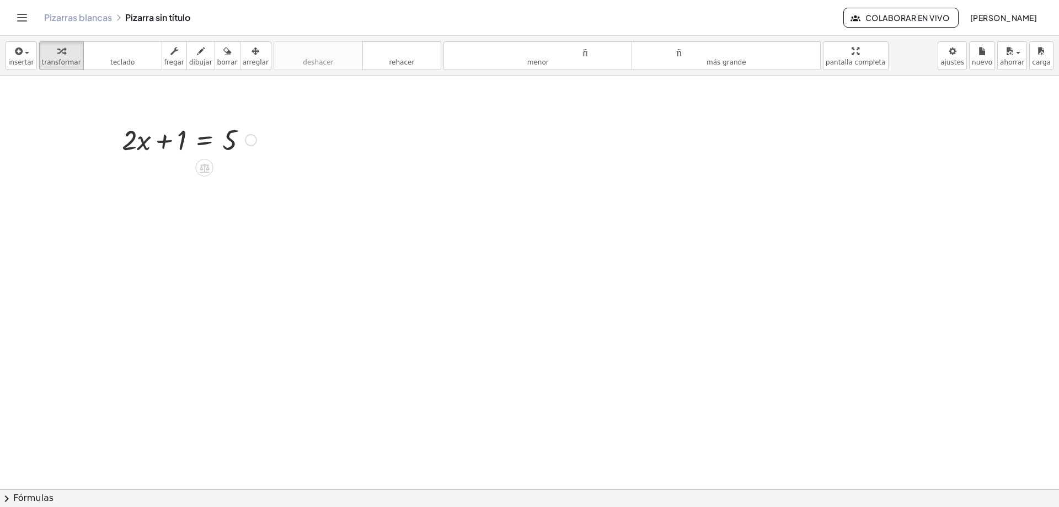
click at [147, 142] on div at bounding box center [189, 139] width 146 height 38
click at [143, 148] on div at bounding box center [189, 139] width 146 height 38
click at [164, 139] on div at bounding box center [189, 139] width 146 height 38
click at [164, 141] on div at bounding box center [189, 139] width 146 height 38
click at [207, 141] on div at bounding box center [189, 139] width 146 height 38
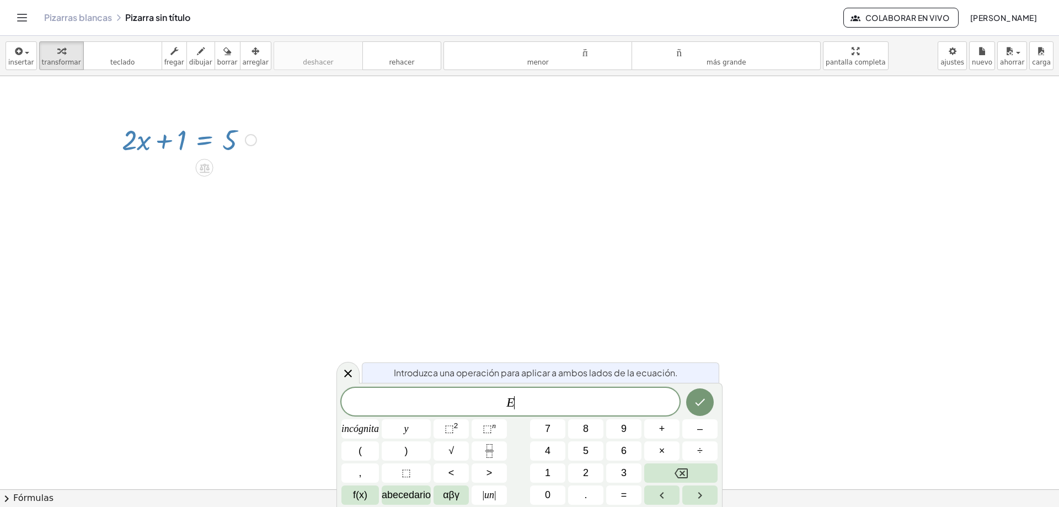
click at [231, 136] on div at bounding box center [189, 139] width 146 height 38
drag, startPoint x: 282, startPoint y: 168, endPoint x: 282, endPoint y: 184, distance: 15.5
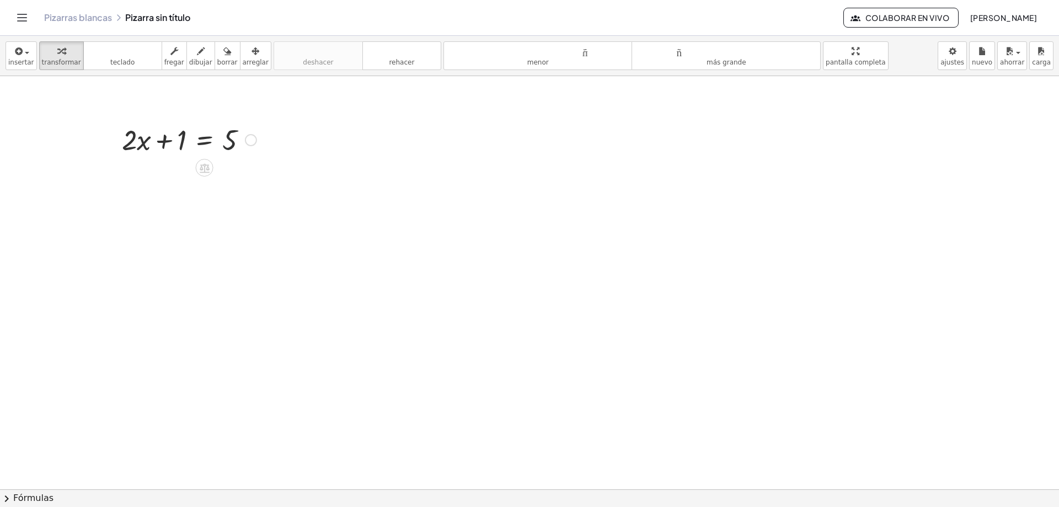
click at [232, 139] on div at bounding box center [189, 139] width 146 height 38
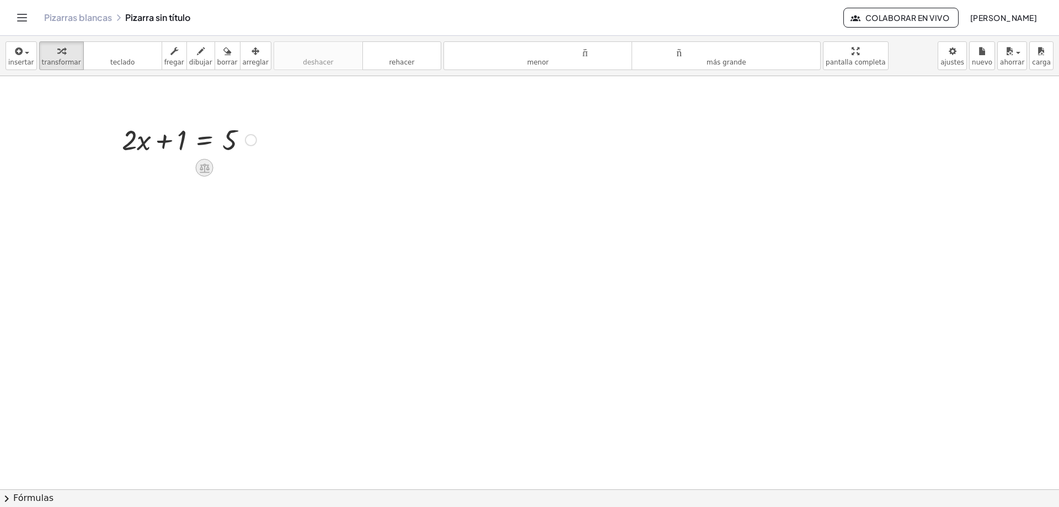
click at [210, 163] on icon at bounding box center [205, 168] width 12 height 12
click at [185, 168] on font "−" at bounding box center [182, 168] width 7 height 12
drag, startPoint x: 92, startPoint y: 179, endPoint x: 179, endPoint y: 178, distance: 87.2
click at [179, 178] on div at bounding box center [189, 177] width 244 height 38
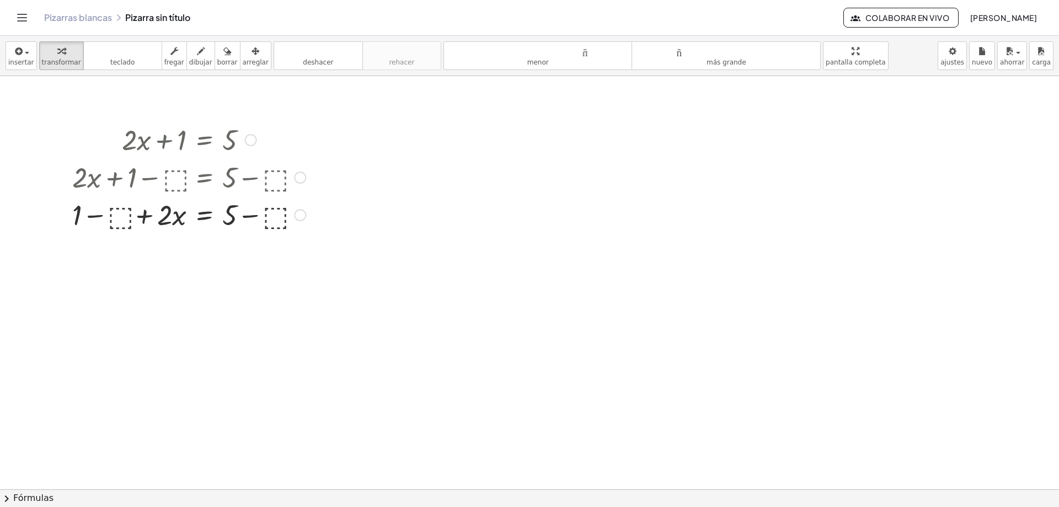
drag, startPoint x: 194, startPoint y: 198, endPoint x: 114, endPoint y: 219, distance: 82.9
click at [204, 140] on div "+ · 2 · x + 1 = 5 + · 2 · x + 1 − ⬚ = + 5 − ⬚ + · 2 · x + 1 = 5 − ⬚ + − ⬚" at bounding box center [204, 140] width 0 height 0
